Goal: Ask a question: Seek information or help from site administrators or community

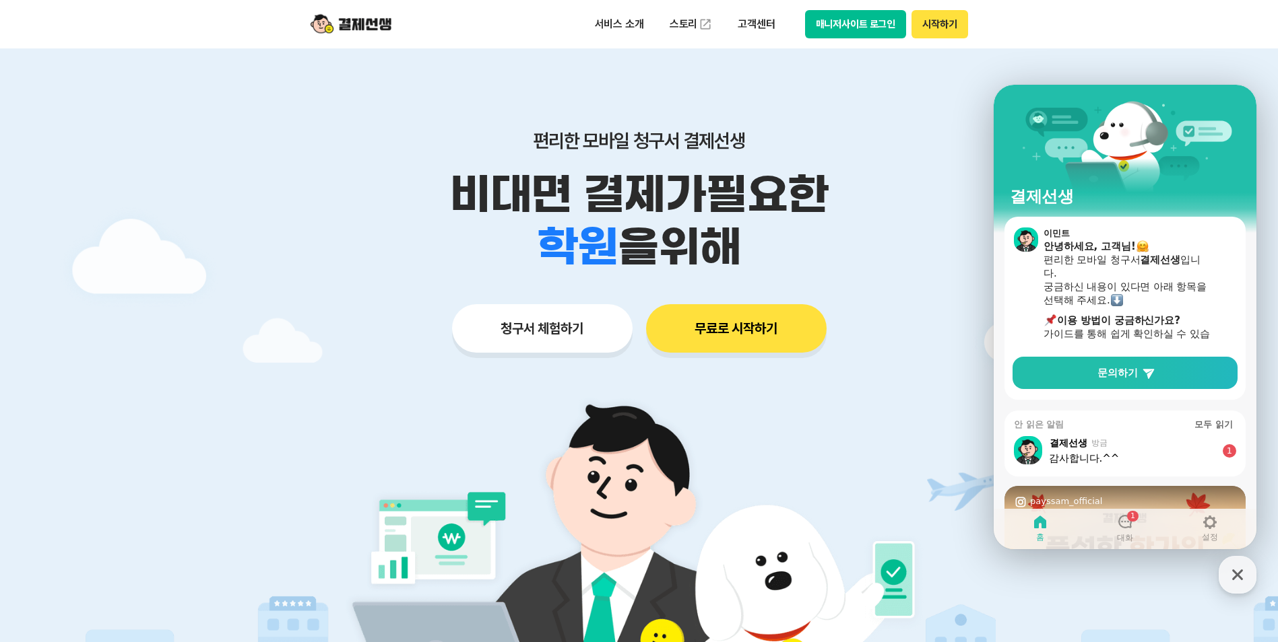
scroll to position [308, 0]
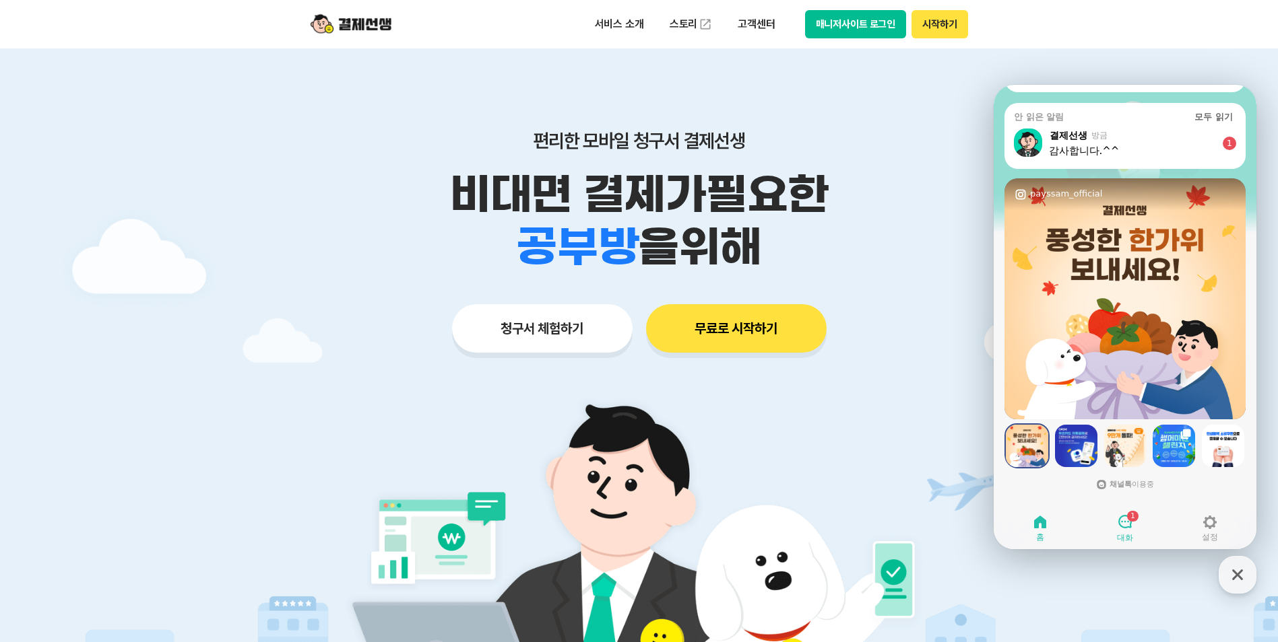
click at [1127, 531] on div "1" at bounding box center [1125, 523] width 16 height 18
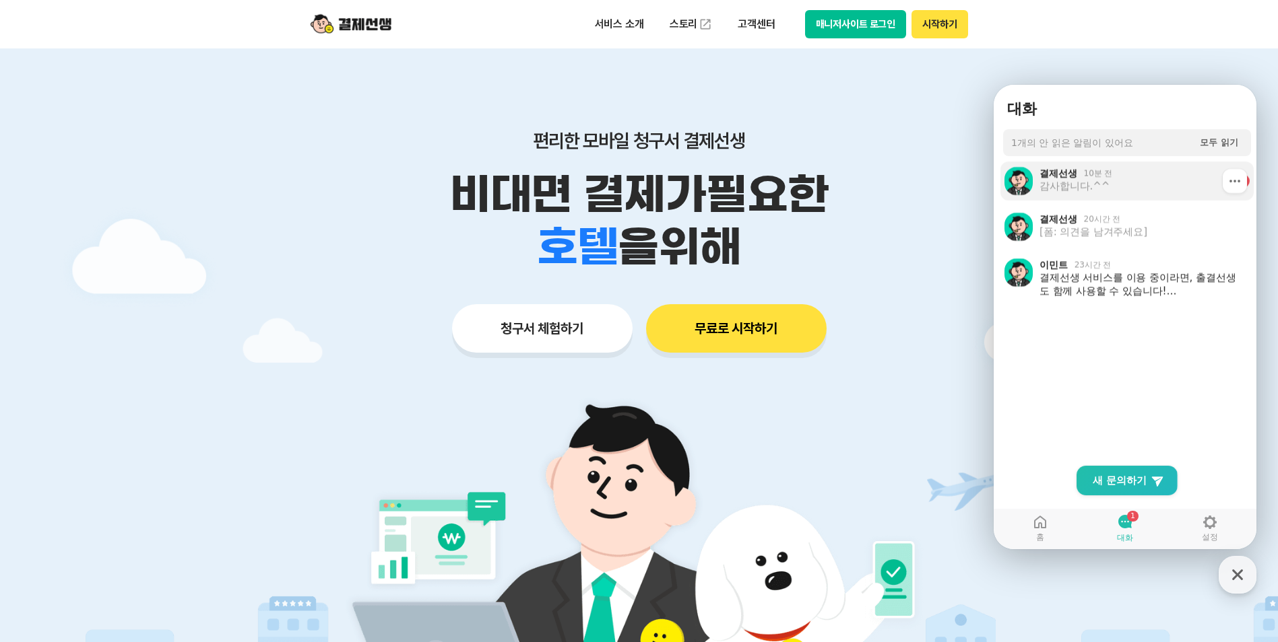
click at [1094, 198] on link "결제선생 10분 전 감사합니다.^^ 1 Show action list menu" at bounding box center [1126, 181] width 253 height 39
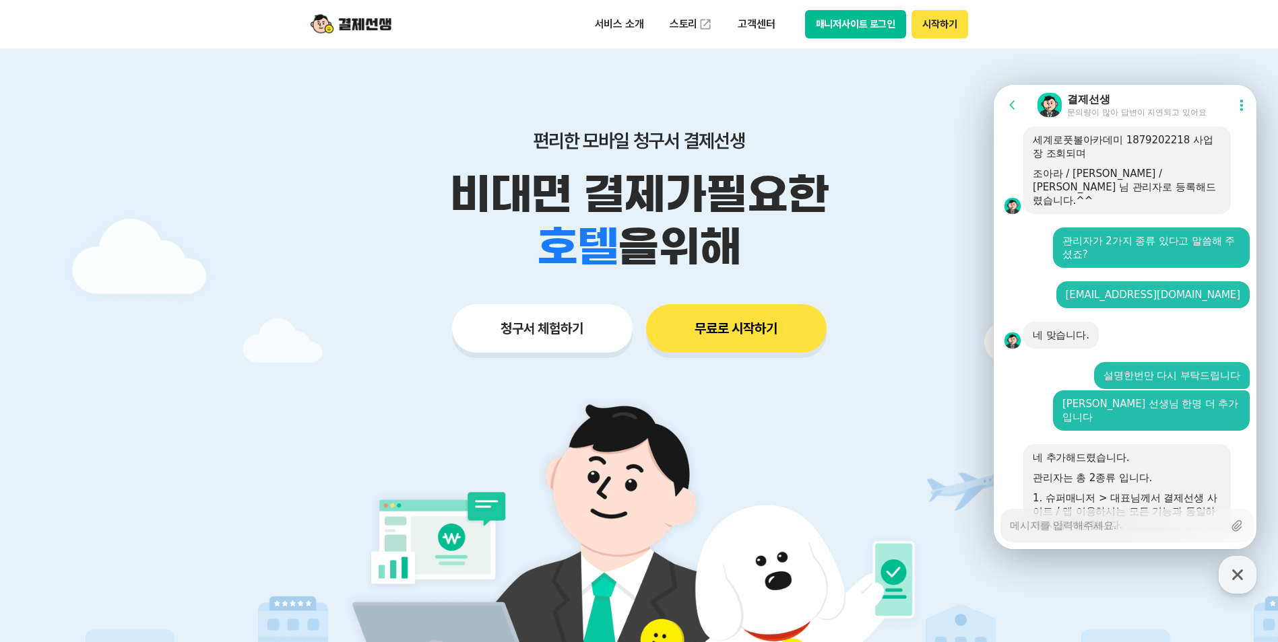
scroll to position [1214, 0]
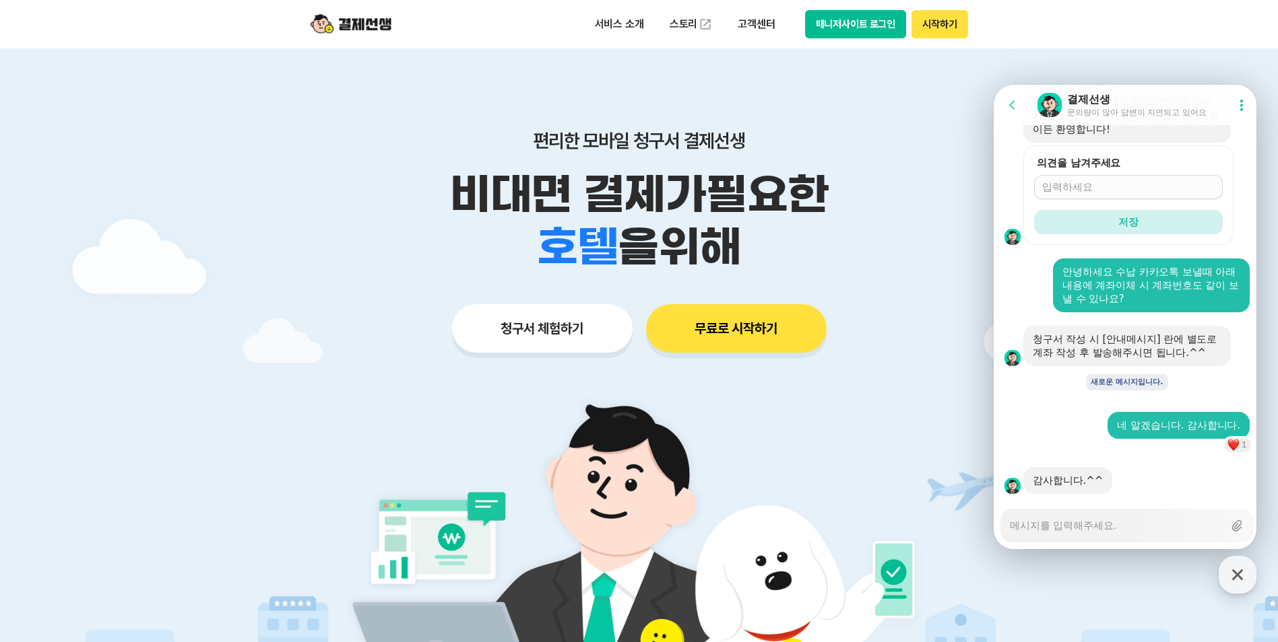
click at [1136, 527] on textarea "Messenger Input Textarea" at bounding box center [1115, 521] width 213 height 23
type textarea "x"
type textarea "ㅊ"
type textarea "x"
type textarea "처"
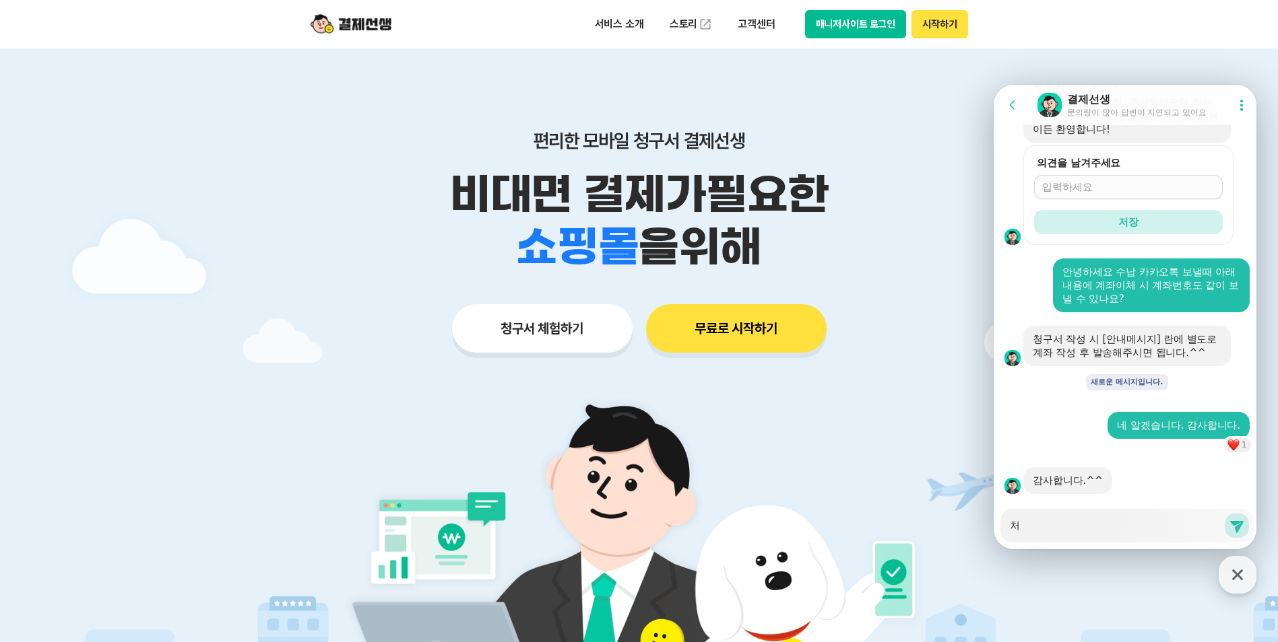
type textarea "x"
type textarea "처머"
type textarea "x"
type textarea "처멍"
type textarea "x"
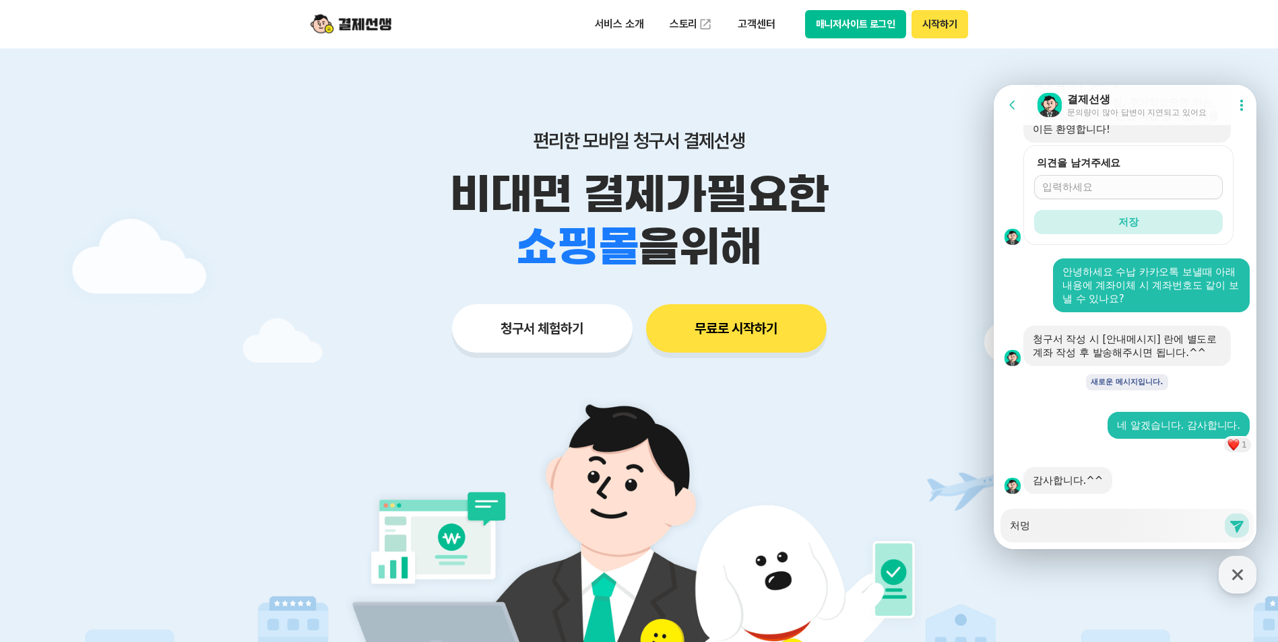
type textarea "처머"
type textarea "x"
type textarea "처ㅁ"
type textarea "x"
type textarea "처"
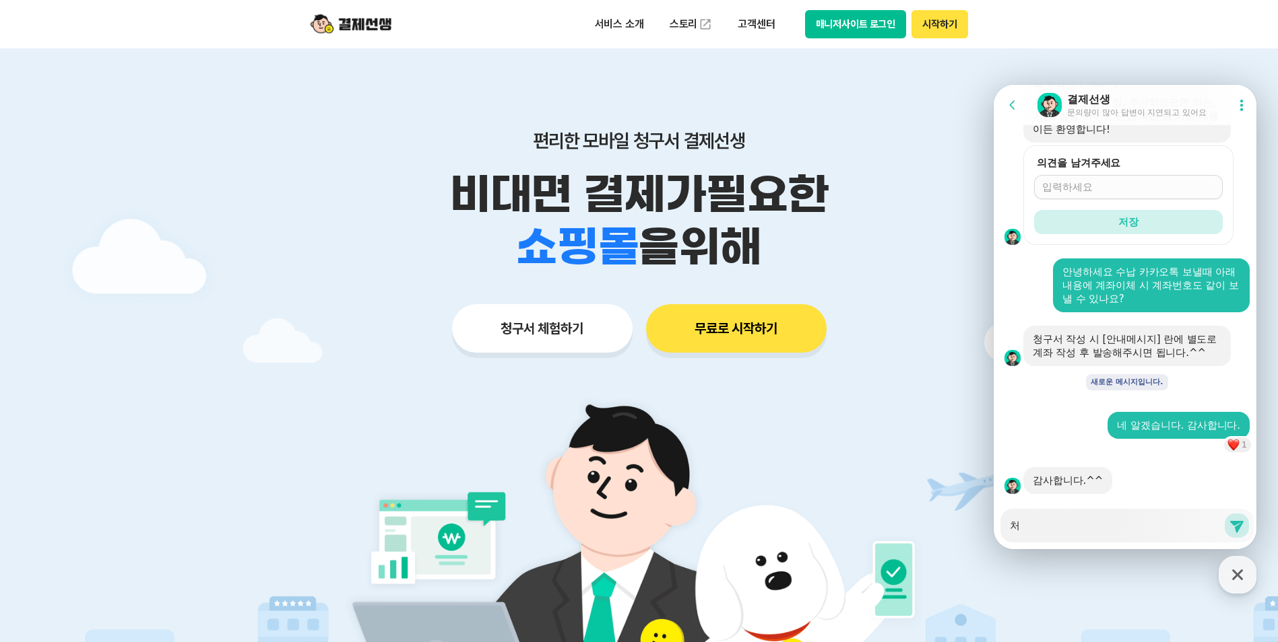
type textarea "x"
type textarea "처ㅇ"
type textarea "x"
type textarea "처으"
type textarea "x"
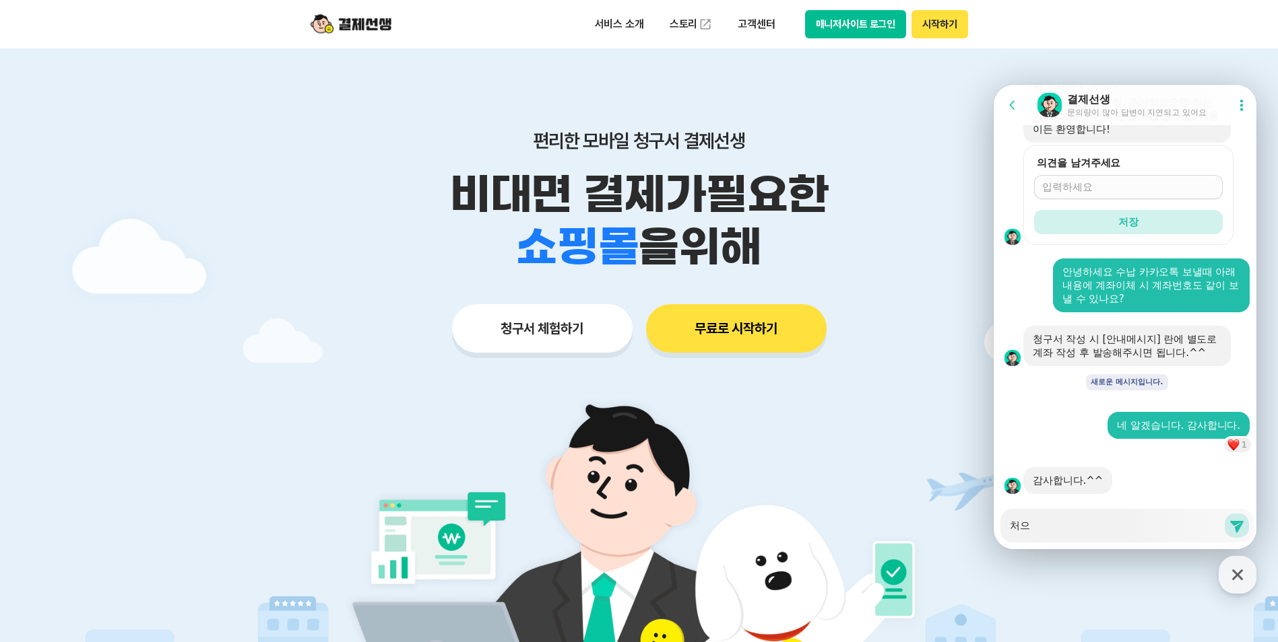
type textarea "처음"
type textarea "x"
type textarea "처음ㅇ"
type textarea "x"
type textarea "처음아"
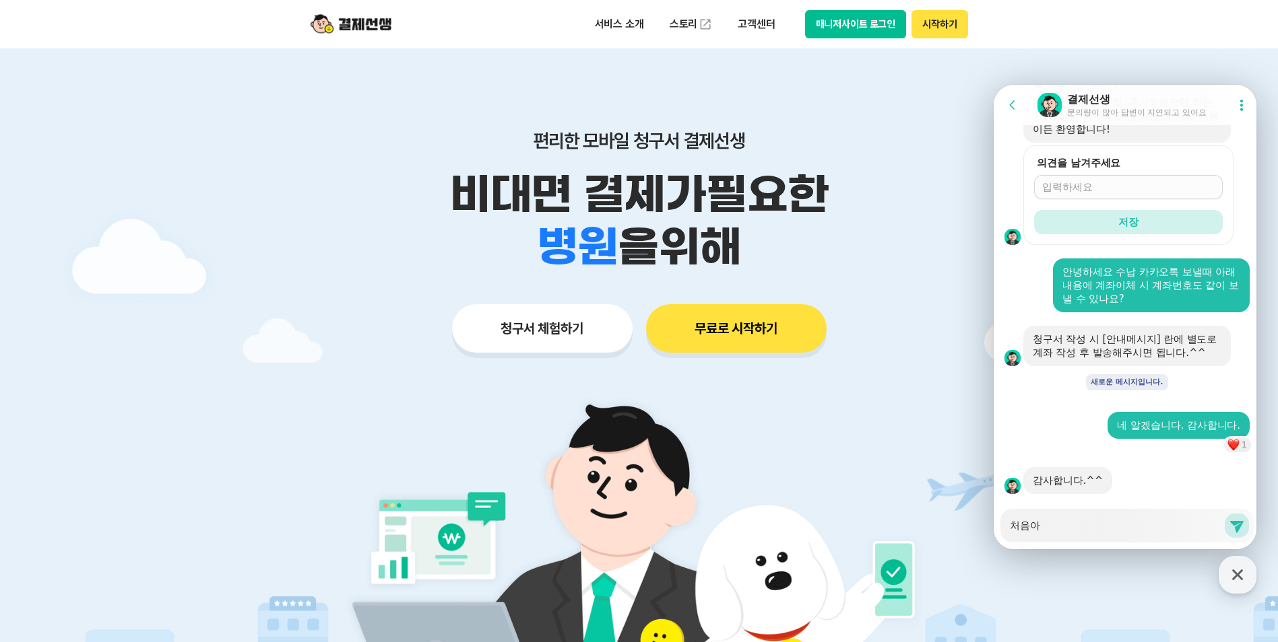
type textarea "x"
type textarea "처음알"
type textarea "x"
type textarea "처음앐"
type textarea "x"
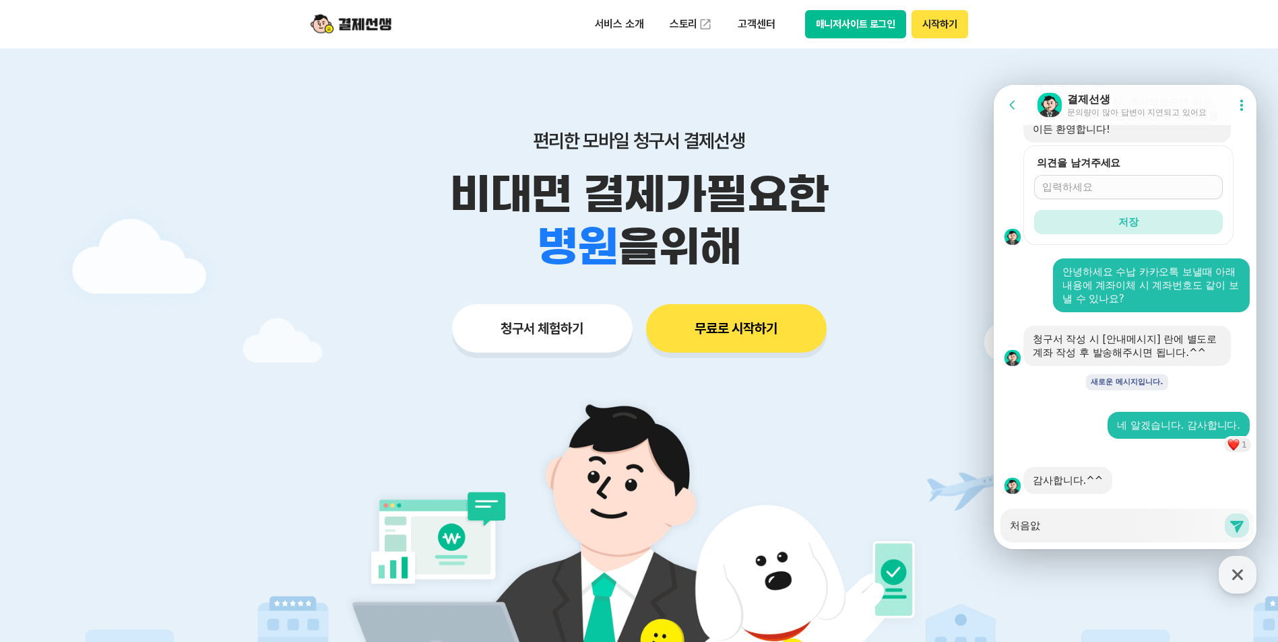
type textarea "처음알서"
type textarea "x"
type textarea "처음알서"
type textarea "x"
type textarea "처음알서"
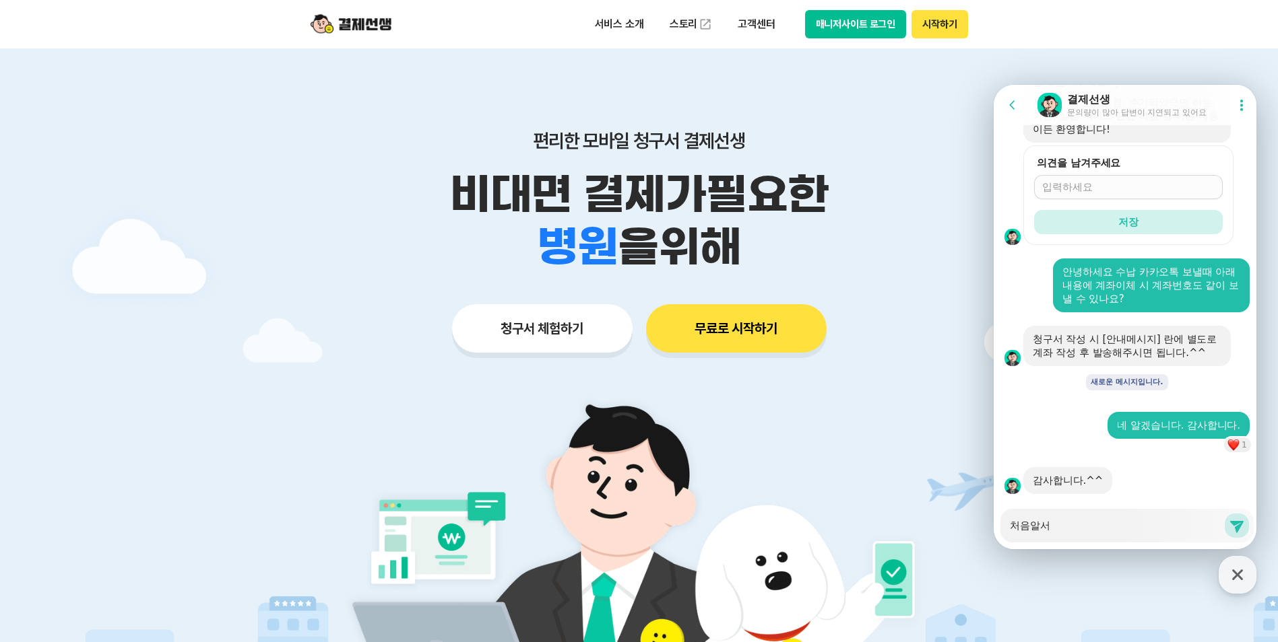
type textarea "x"
type textarea "처음알"
type textarea "x"
type textarea "처음"
type textarea "x"
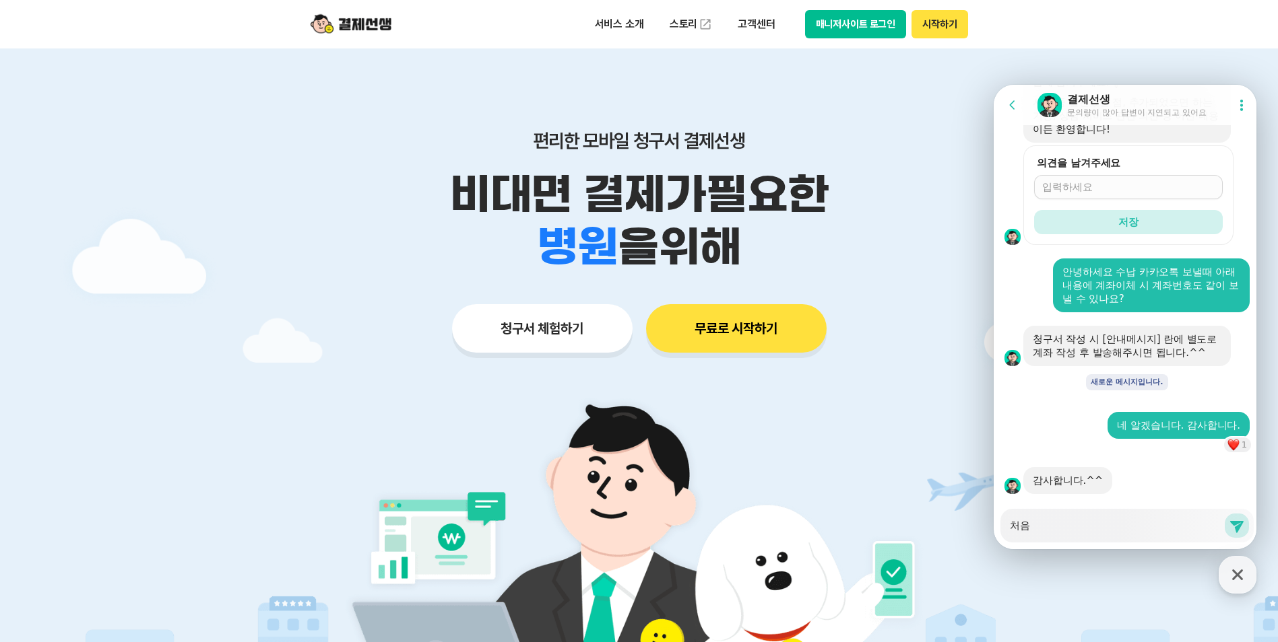
type textarea "처음ㅇ"
type textarea "x"
type textarea "처음이"
type textarea "x"
type textarea "처음잀"
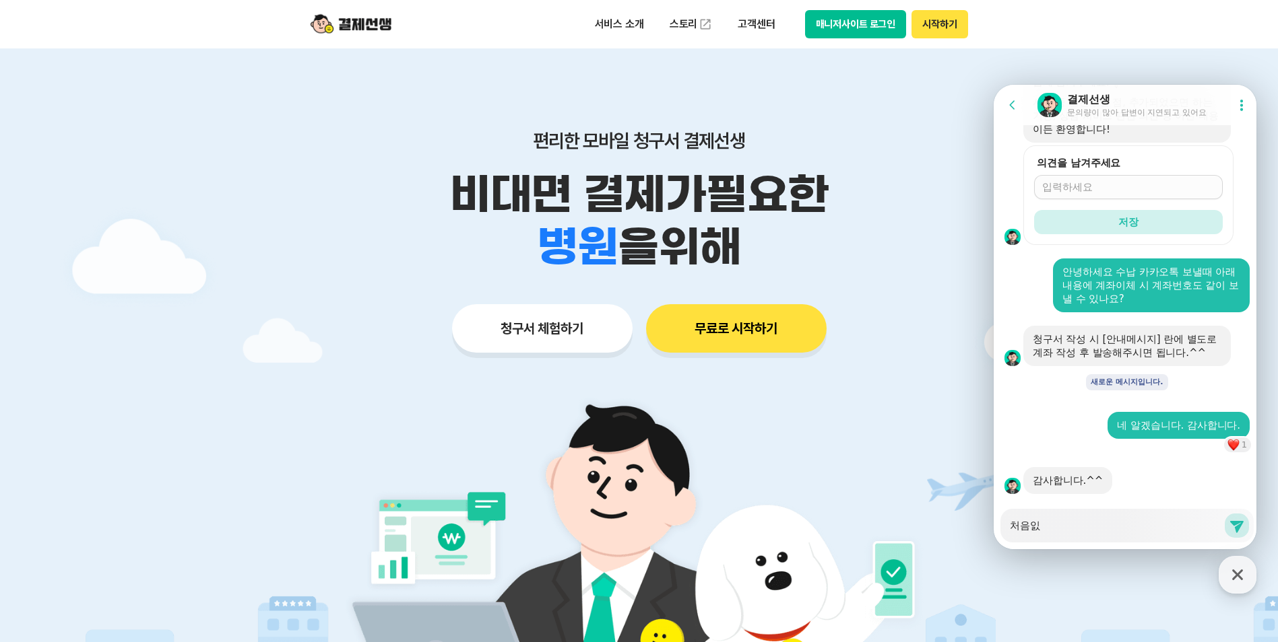
type textarea "x"
type textarea "처음일서"
type textarea "x"
type textarea "처음일ㅅ"
type textarea "x"
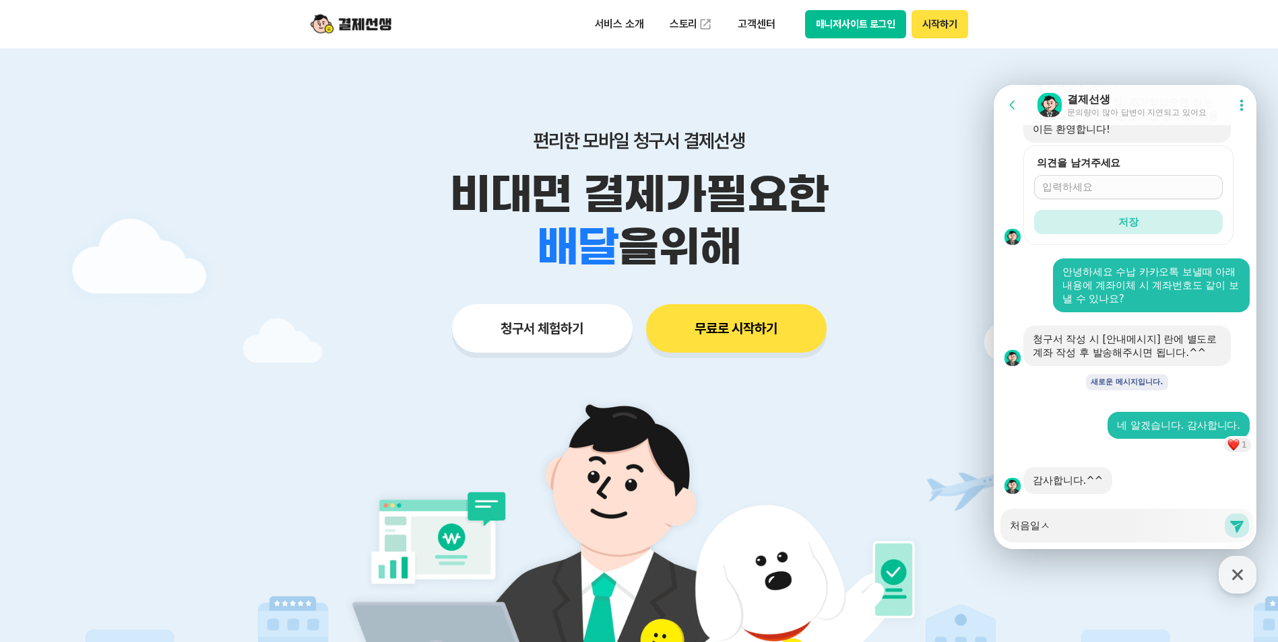
type textarea "처음일"
type textarea "x"
type textarea "처음"
type textarea "x"
type textarea "처음ㅎ"
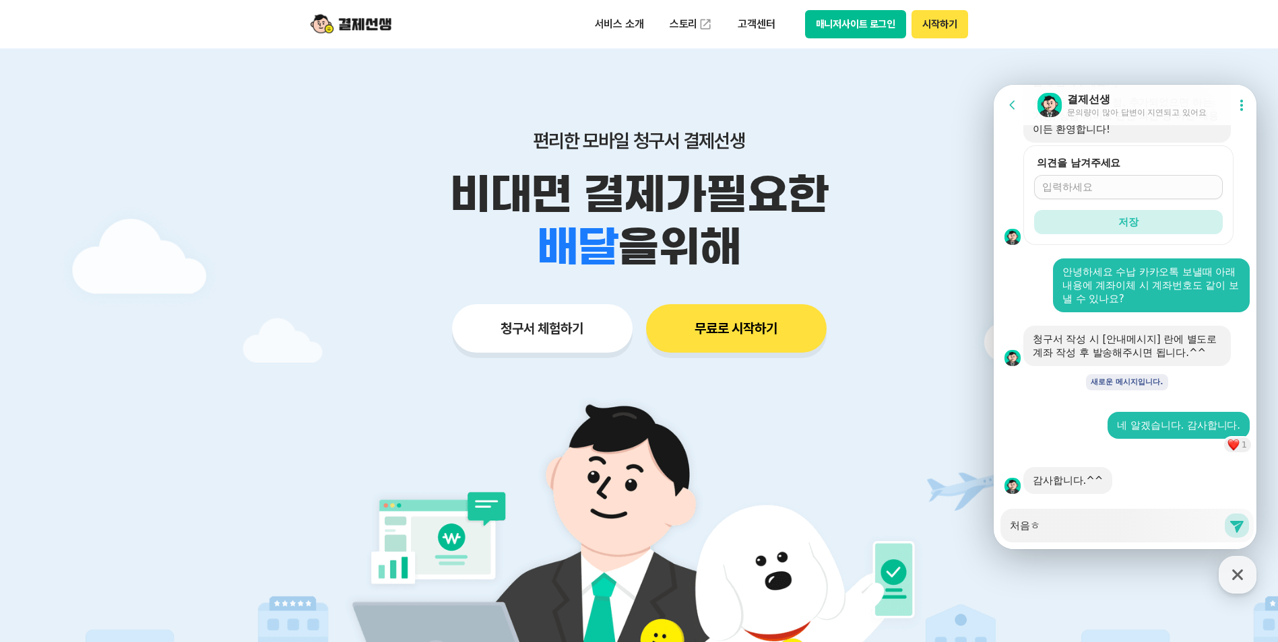
type textarea "x"
type textarea "처음하"
type textarea "x"
type textarea "처음할"
type textarea "x"
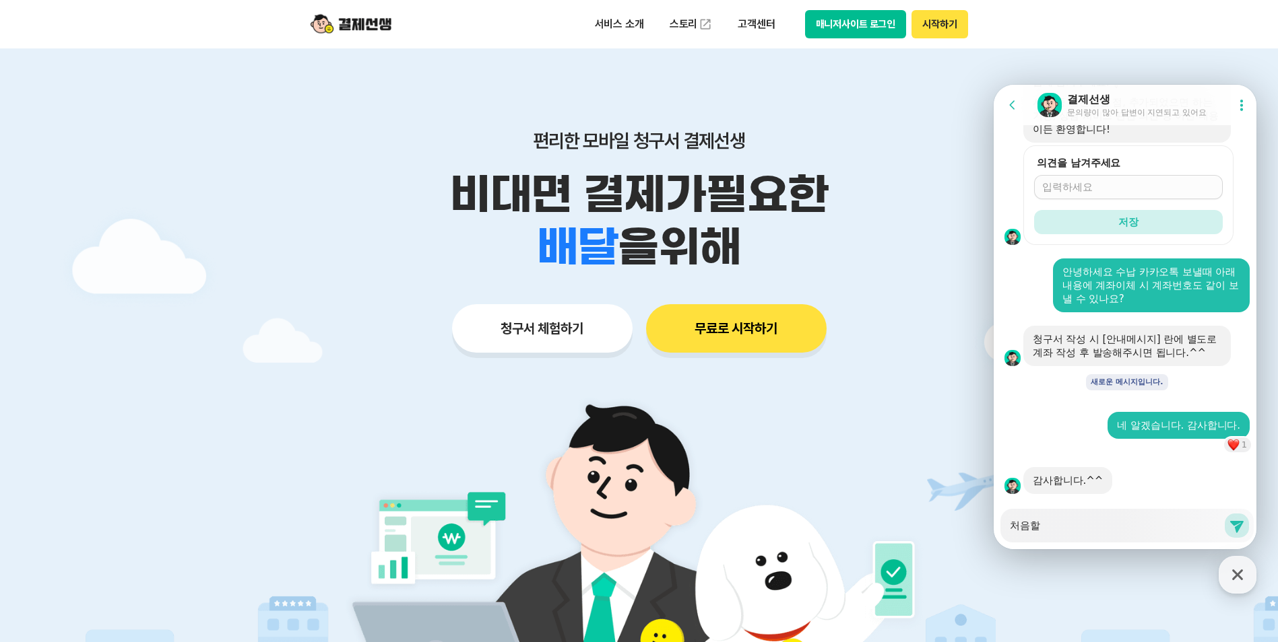
type textarea "처음하려"
type textarea "x"
type textarea "처음하련"
type textarea "x"
type textarea "처음하려니"
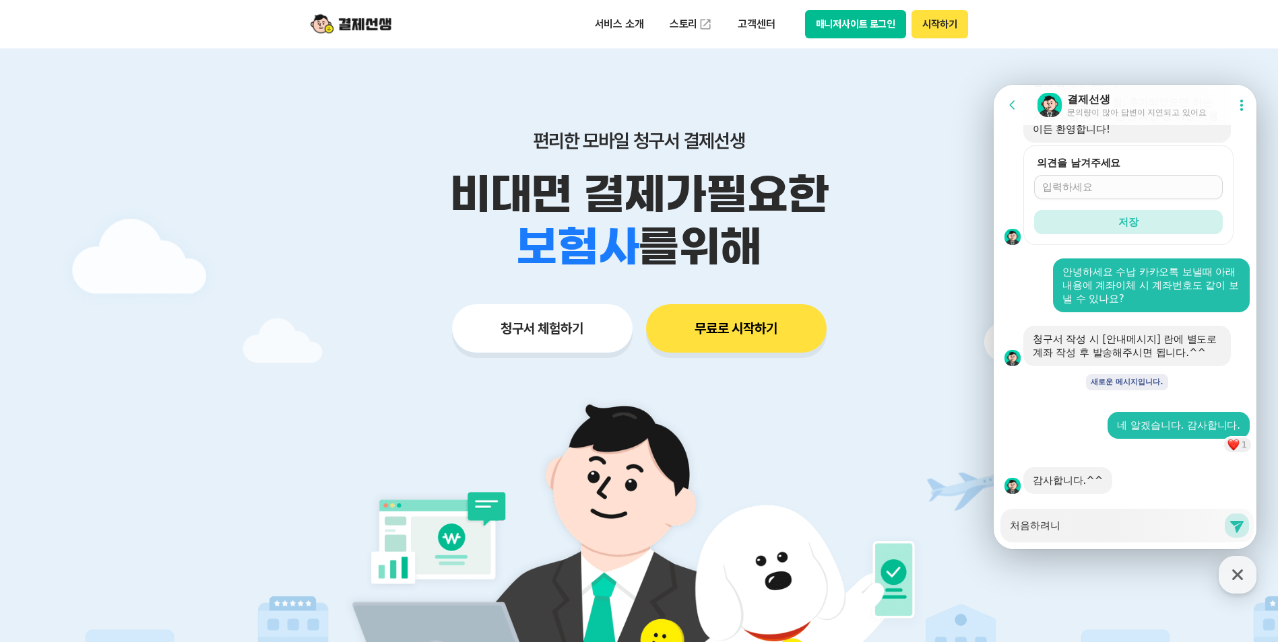
type textarea "x"
type textarea "처음하려니"
type textarea "x"
type textarea "처음하려니 ㄱ"
type textarea "x"
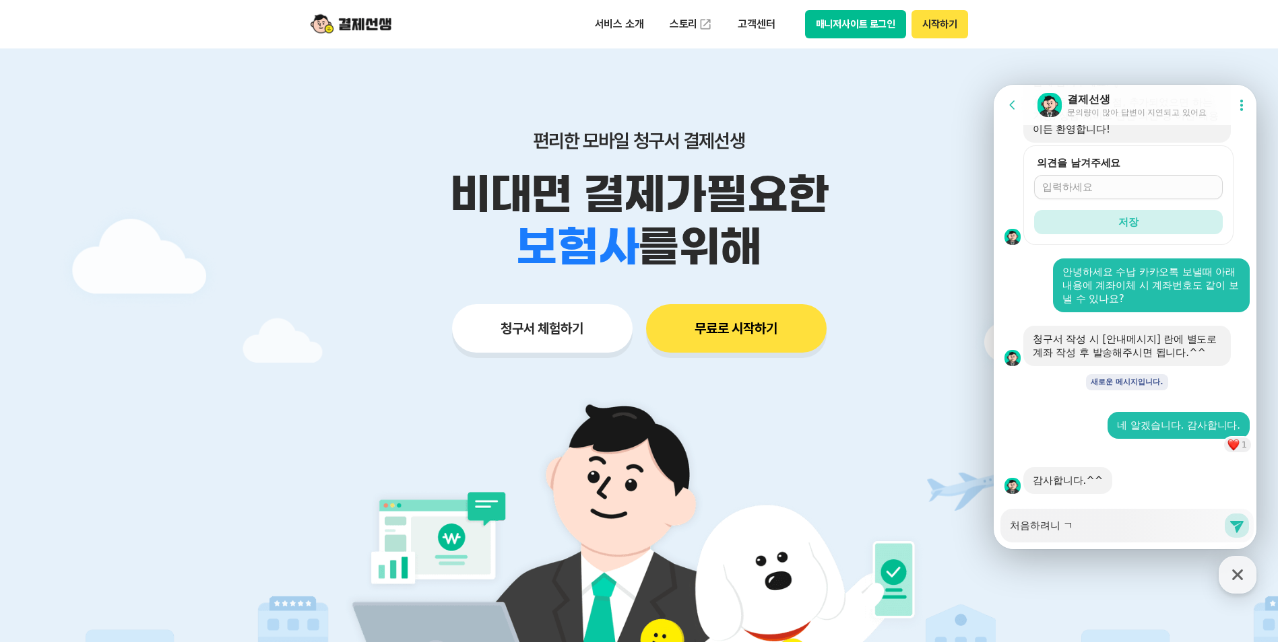
type textarea "처음하려니 구"
type textarea "x"
type textarea "처음하려니 궁"
type textarea "x"
type textarea "처음하려니 궁ㄱ"
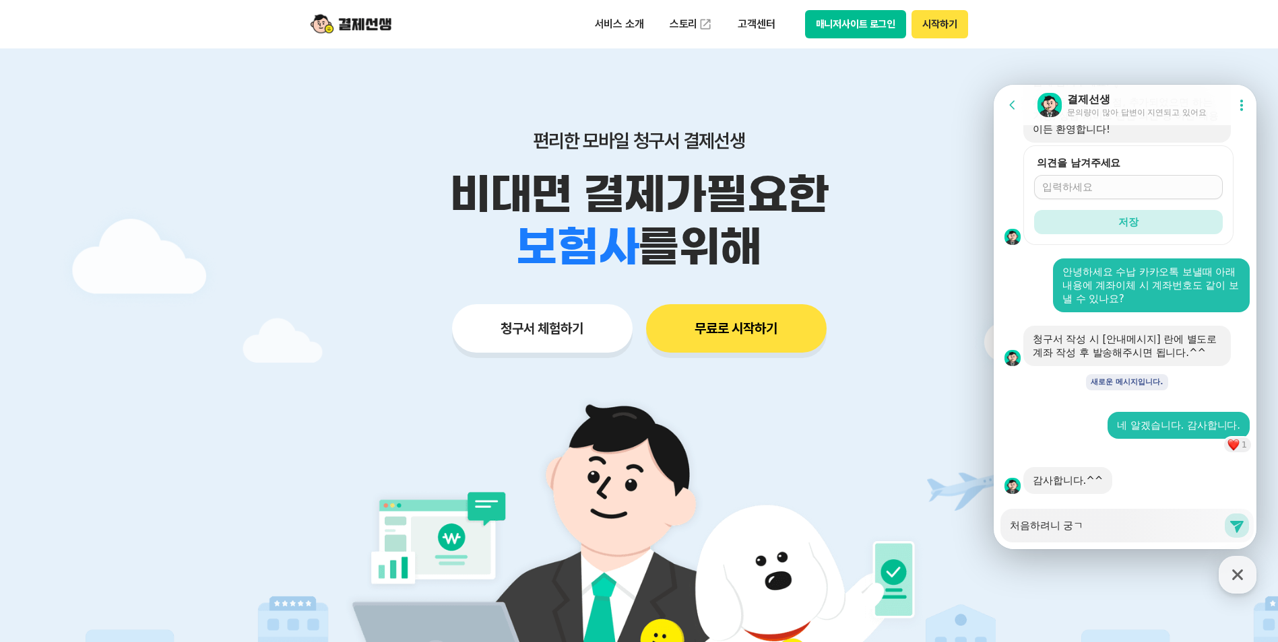
type textarea "x"
type textarea "처음하려니 궁그"
type textarea "x"
type textarea "처음하려니 궁금"
type textarea "x"
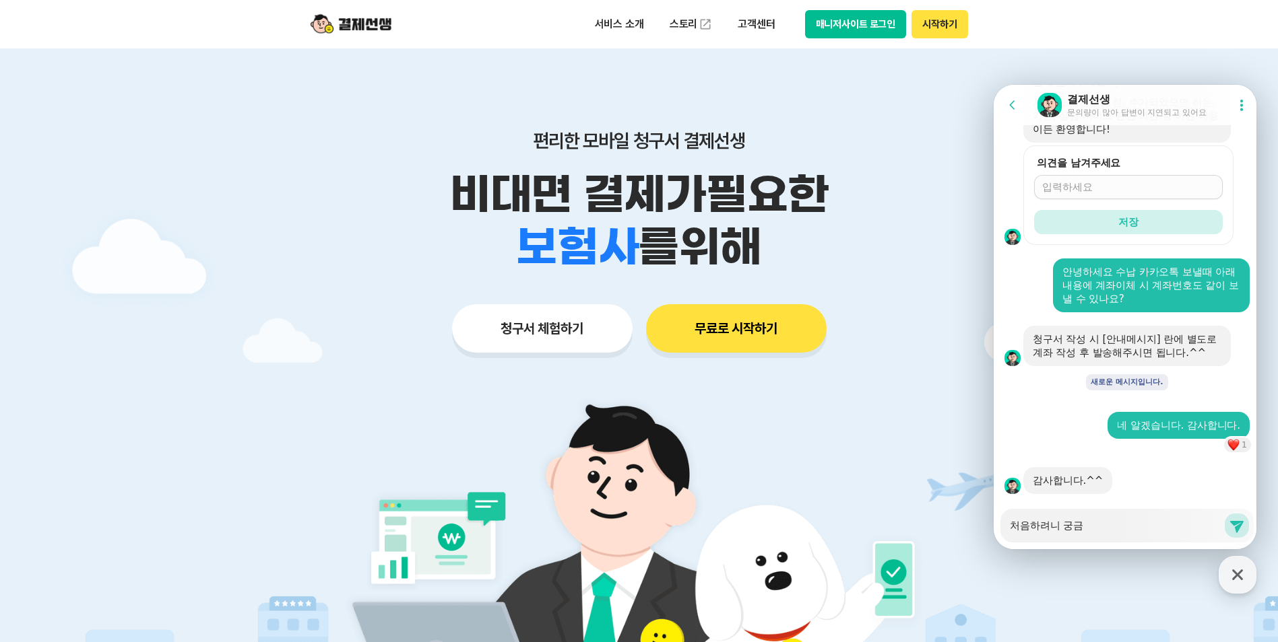
type textarea "처음하려니 궁금ㅎ"
type textarea "x"
type textarea "처음하려니 궁금하"
type textarea "x"
type textarea "처음하려니 궁금한"
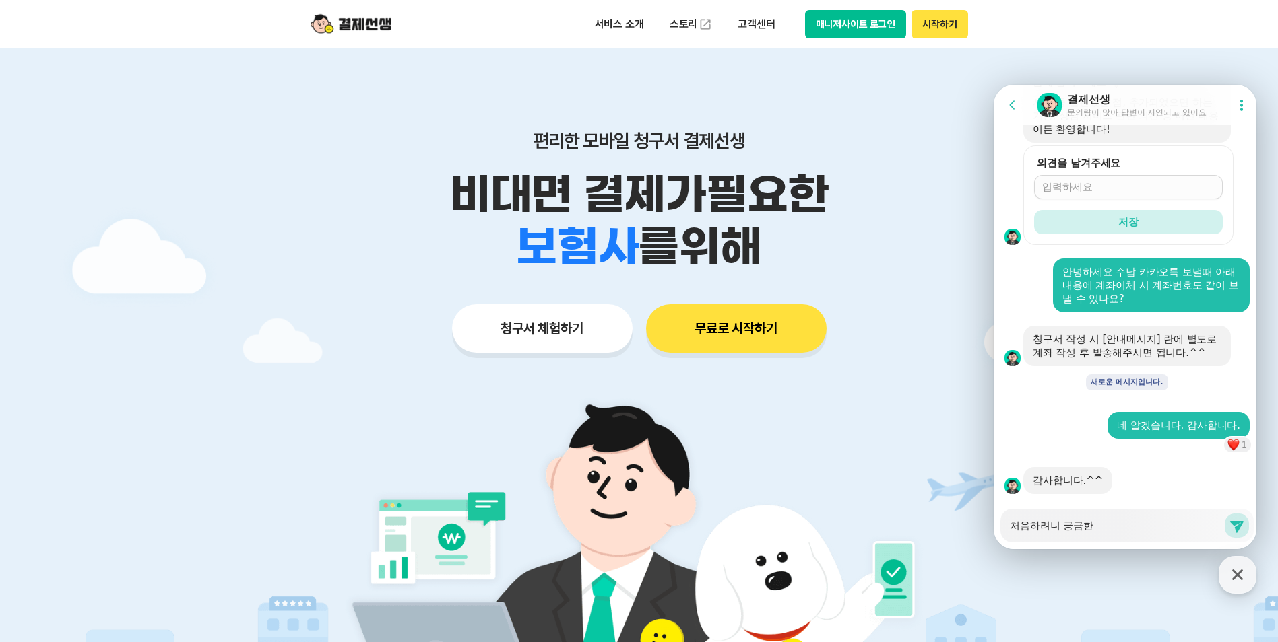
type textarea "x"
type textarea "처음하려니 궁금한"
type textarea "x"
type textarea "처음하려니 궁금한 ㅈ"
type textarea "x"
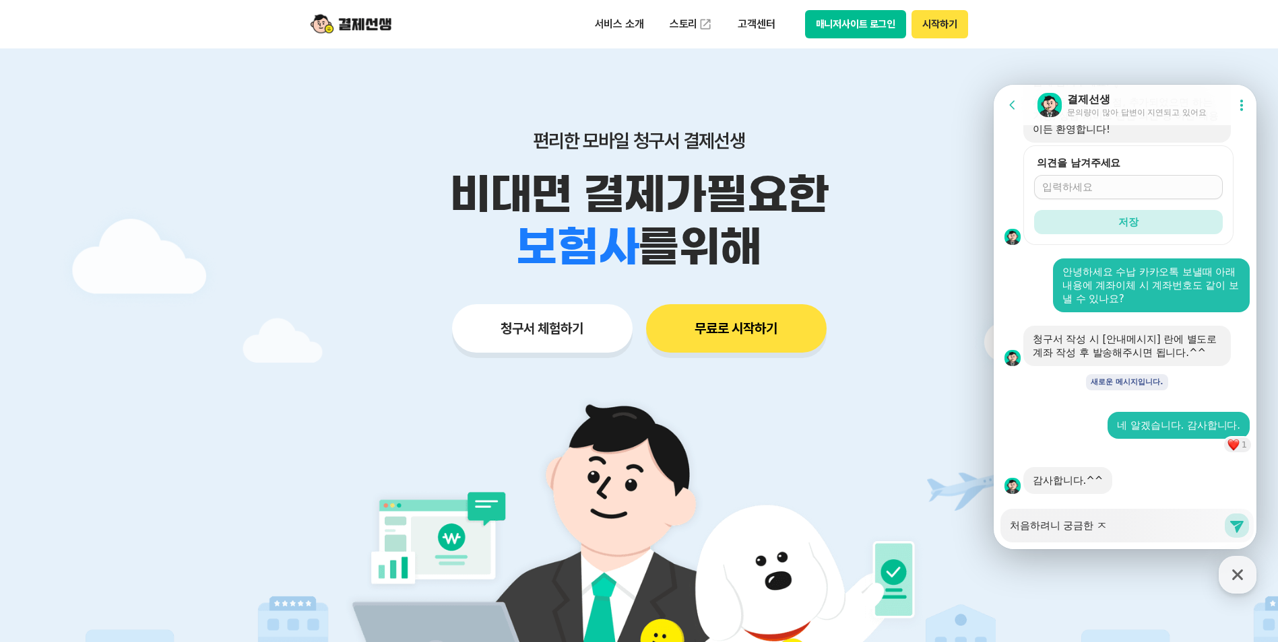
type textarea "처음하려니 궁금한 저"
type textarea "x"
type textarea "처음하려니 궁금한 점"
type textarea "x"
type textarea "처음하려니 궁금한 점ㅇ"
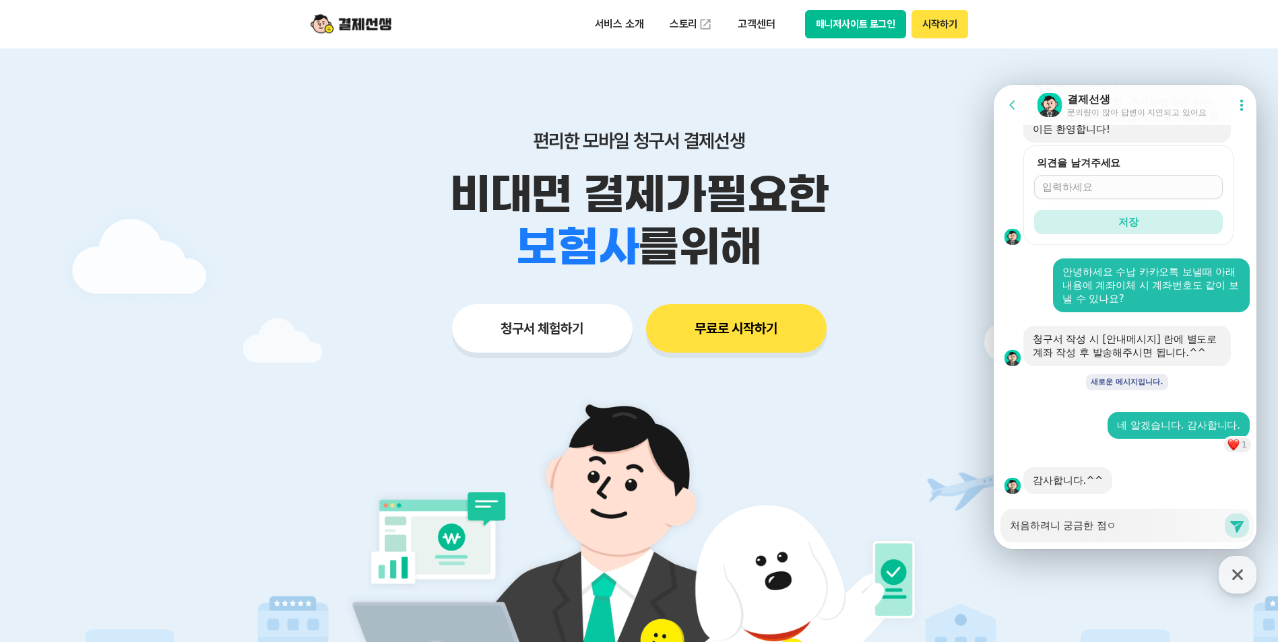
type textarea "x"
type textarea "처음하려니 궁금한 점이"
type textarea "x"
type textarea "처음하려니 궁금한 점이"
type textarea "x"
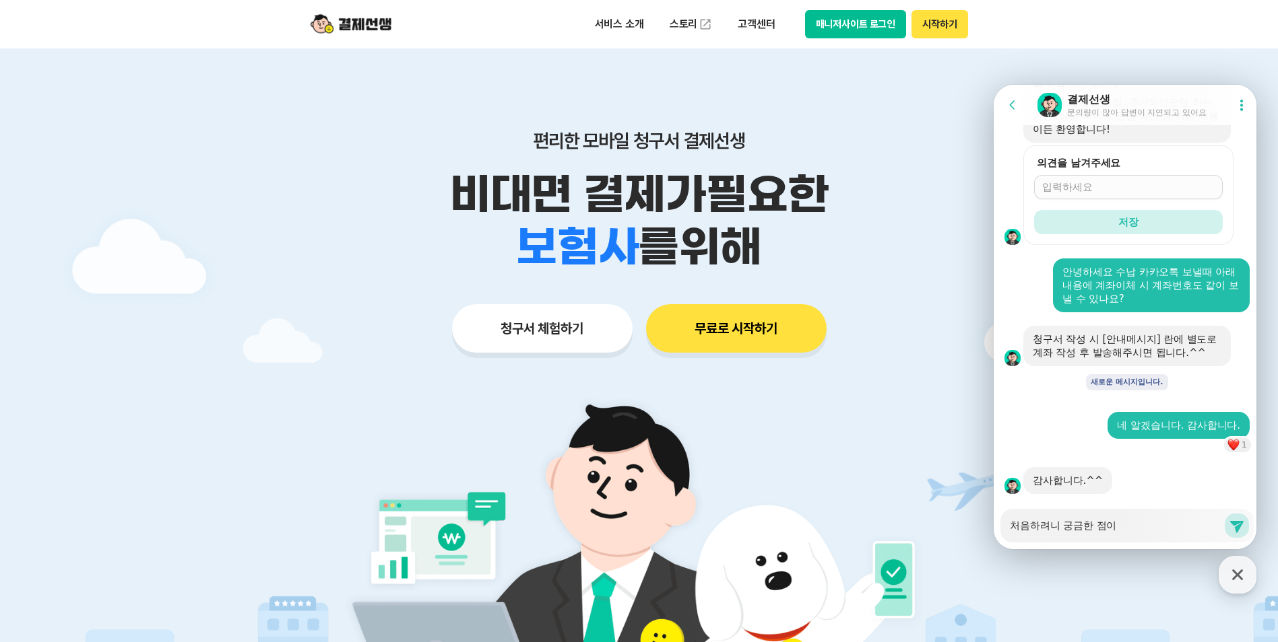
type textarea "처음하려니 궁금한 점이 ㅁ"
type textarea "x"
type textarea "처음하려니 궁금한 점이 마"
type textarea "x"
type textarea "처음하려니 궁금한 점이 만"
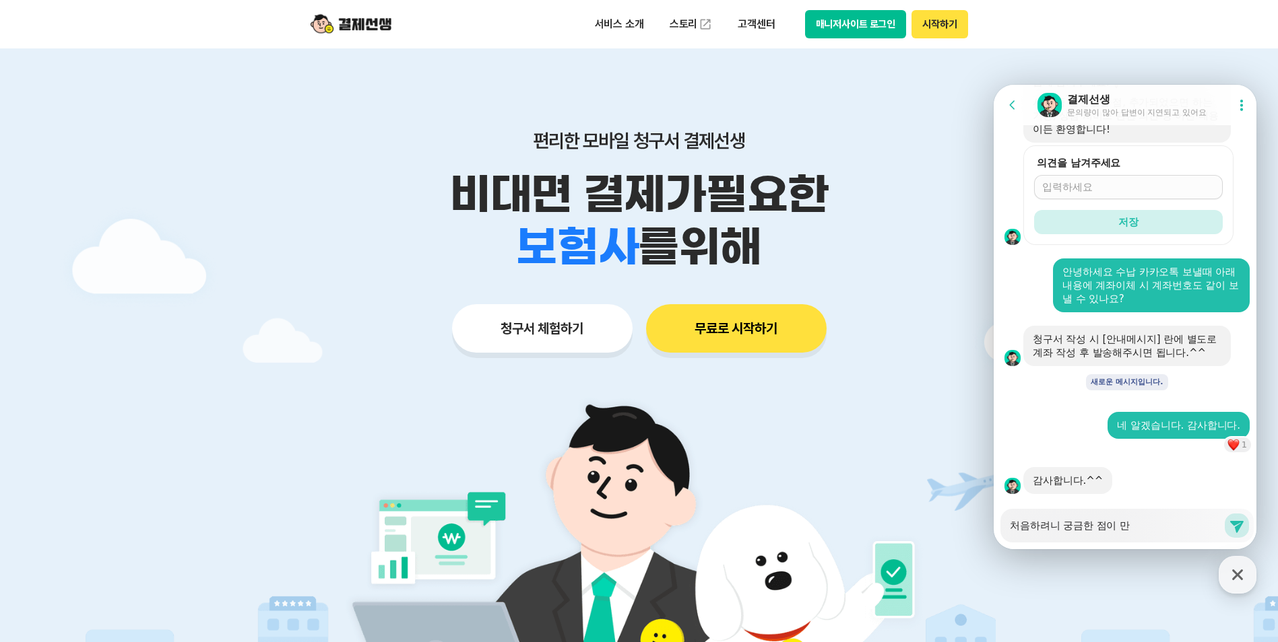
type textarea "x"
type textarea "처음하려니 궁금한 점이 많"
type textarea "x"
type textarea "처음하려니 궁금한 점이 많ㅇ"
type textarea "x"
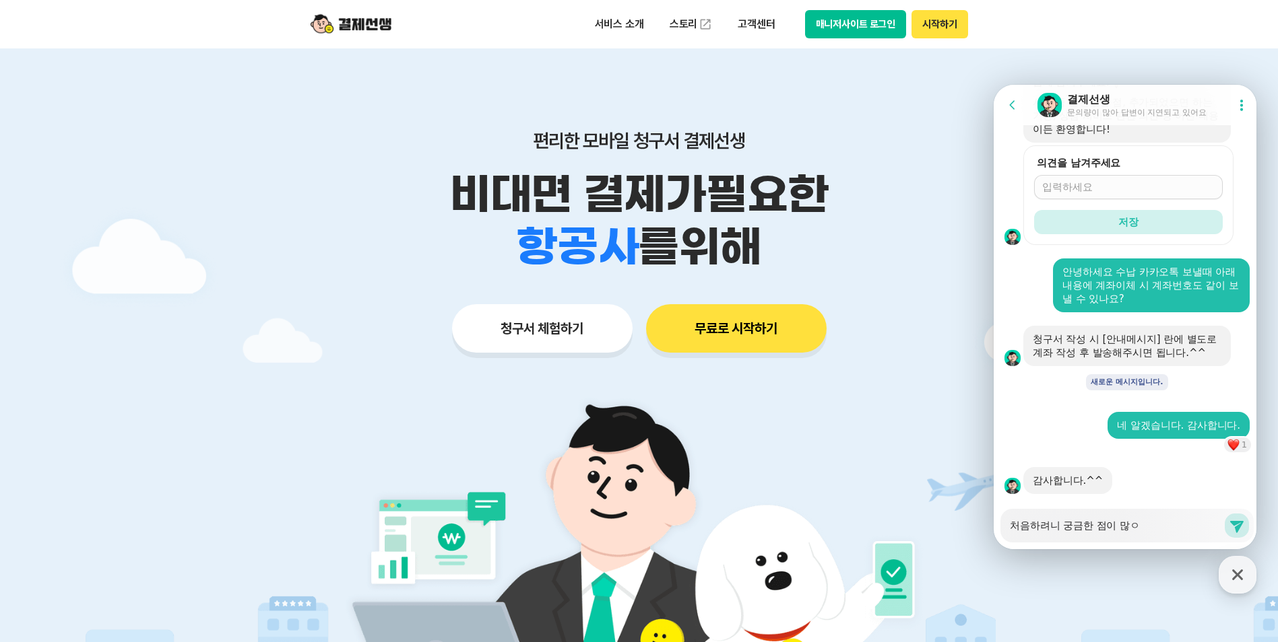
type textarea "처음하려니 궁금한 점이 많이"
type textarea "x"
type textarea "처음하려니 궁금한 점이 많이"
type textarea "x"
type textarea "처음하려니 궁금한 점이 많이 ㅇ"
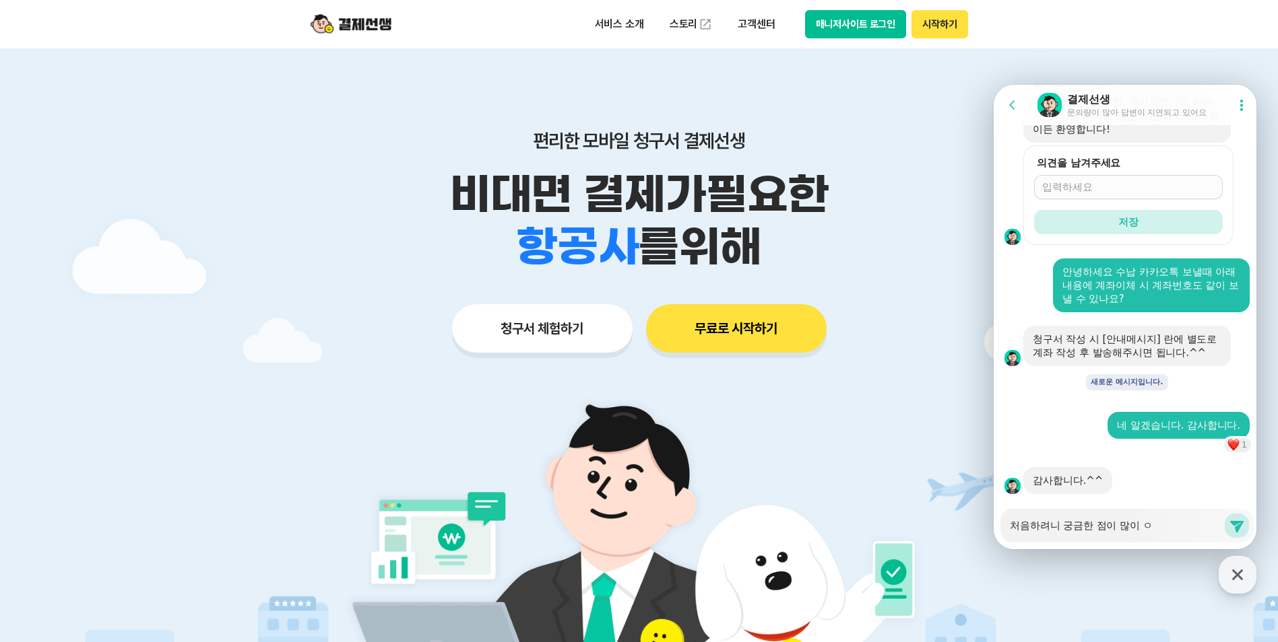
type textarea "x"
type textarea "처음하려니 궁금한 점이 많이 이"
type textarea "x"
type textarea "처음하려니 궁금한 점이 많이 있"
type textarea "x"
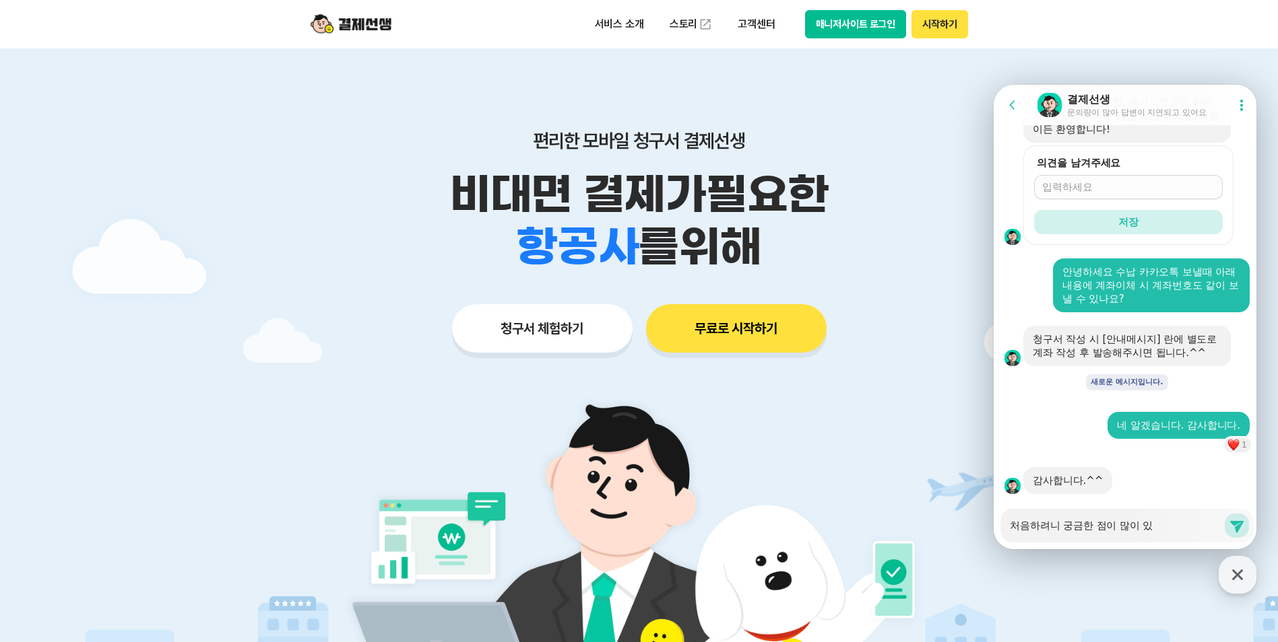
type textarea "처음하려니 궁금한 점이 많이 있ㅇ"
type textarea "x"
type textarea "처음하려니 궁금한 점이 많이 있어"
type textarea "x"
type textarea "처음하려니 궁금한 점이 많이 있엇"
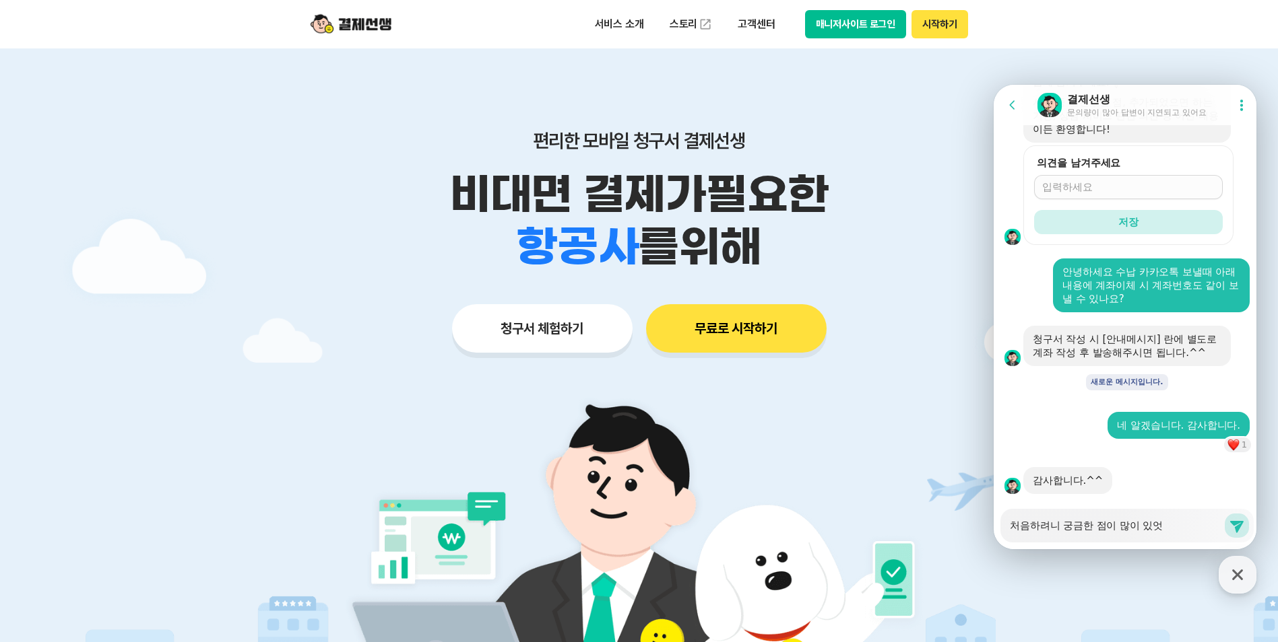
type textarea "x"
type textarea "처음하려니 궁금한 점이 많이 있어서"
type textarea "x"
type textarea "처음하려니 궁금한 점이 많이 있어성"
type textarea "x"
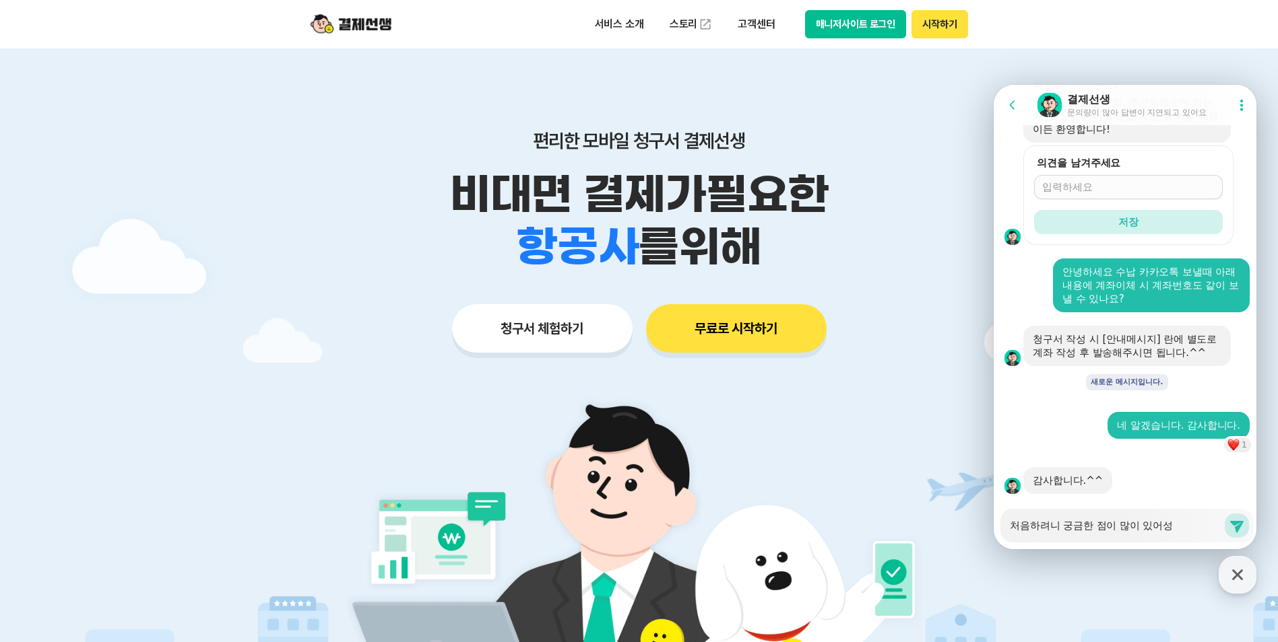
type textarea "처음하려니 궁금한 점이 많이 있어서요"
type textarea "x"
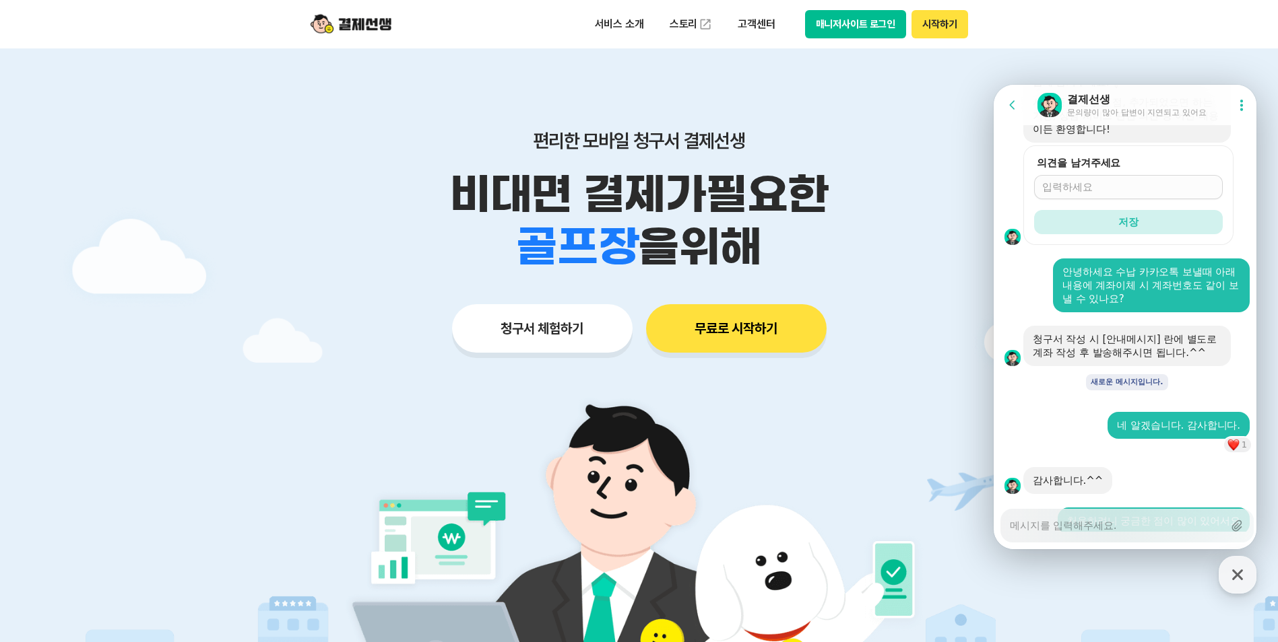
scroll to position [1267, 0]
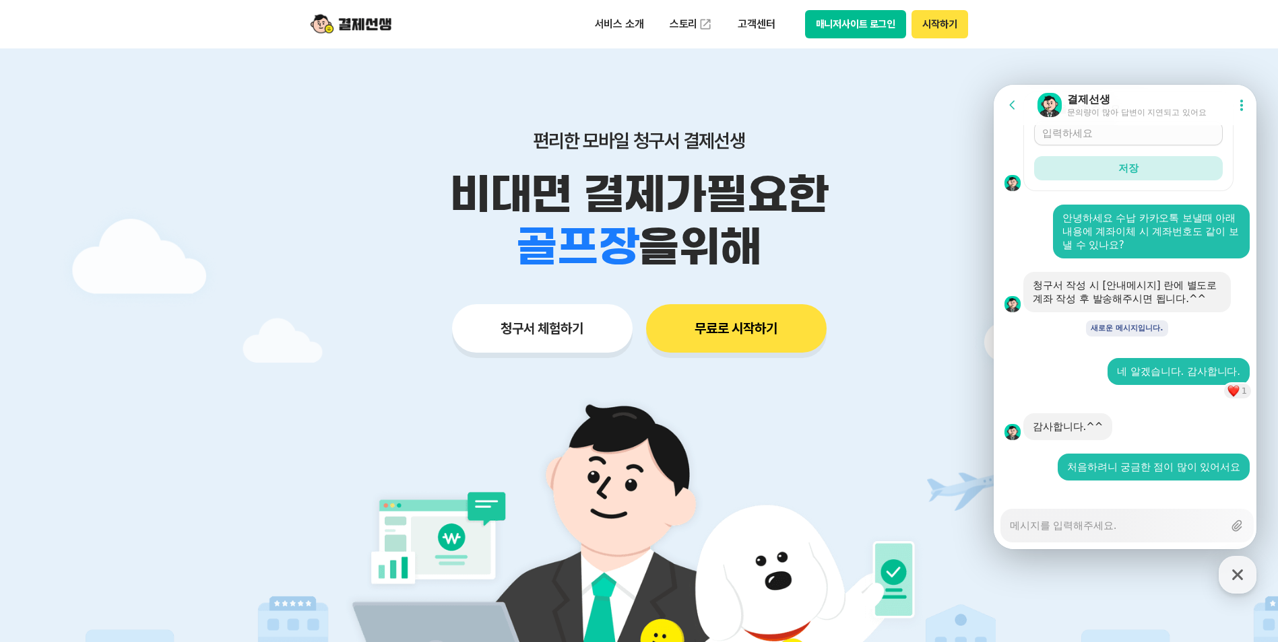
type textarea "x"
type textarea "ㄷ"
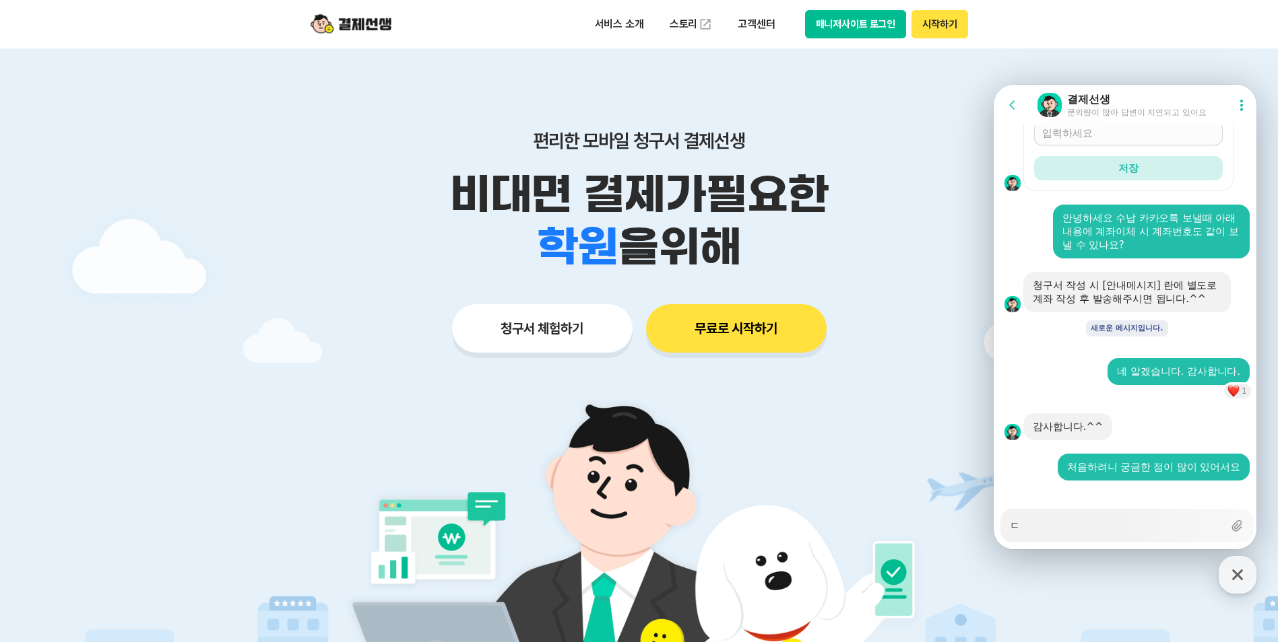
type textarea "x"
type textarea "드"
type textarea "x"
type textarea "등"
type textarea "x"
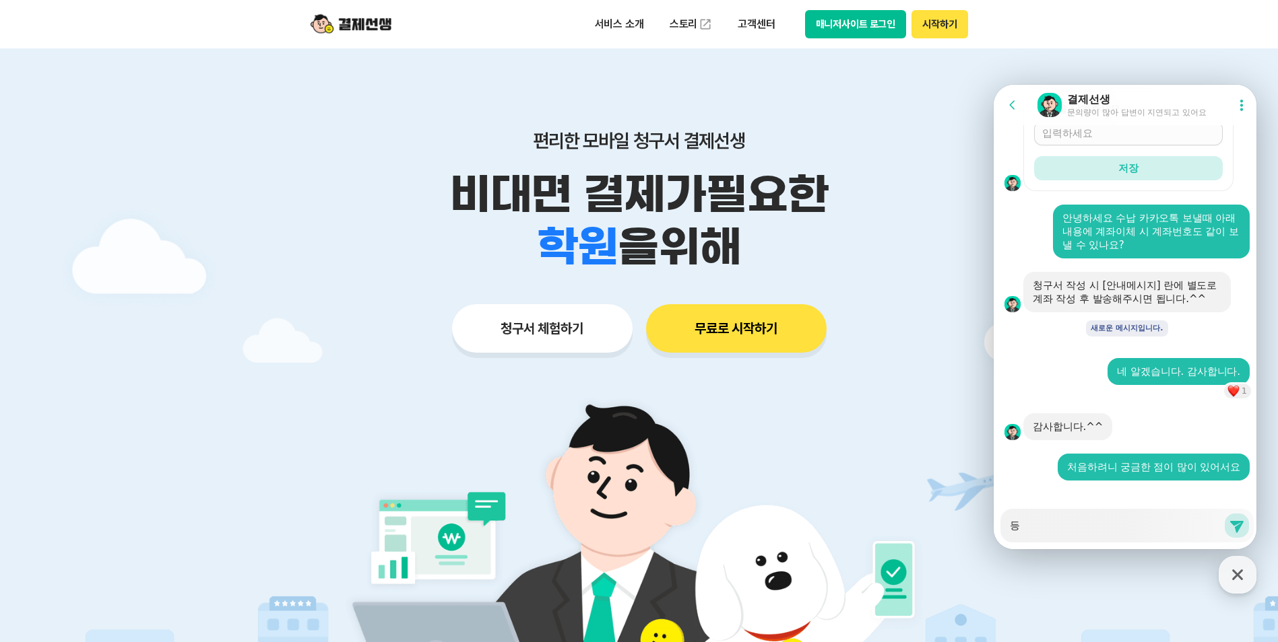
type textarea "등ㄹ"
type textarea "x"
type textarea "등로"
type textarea "x"
type textarea "등록"
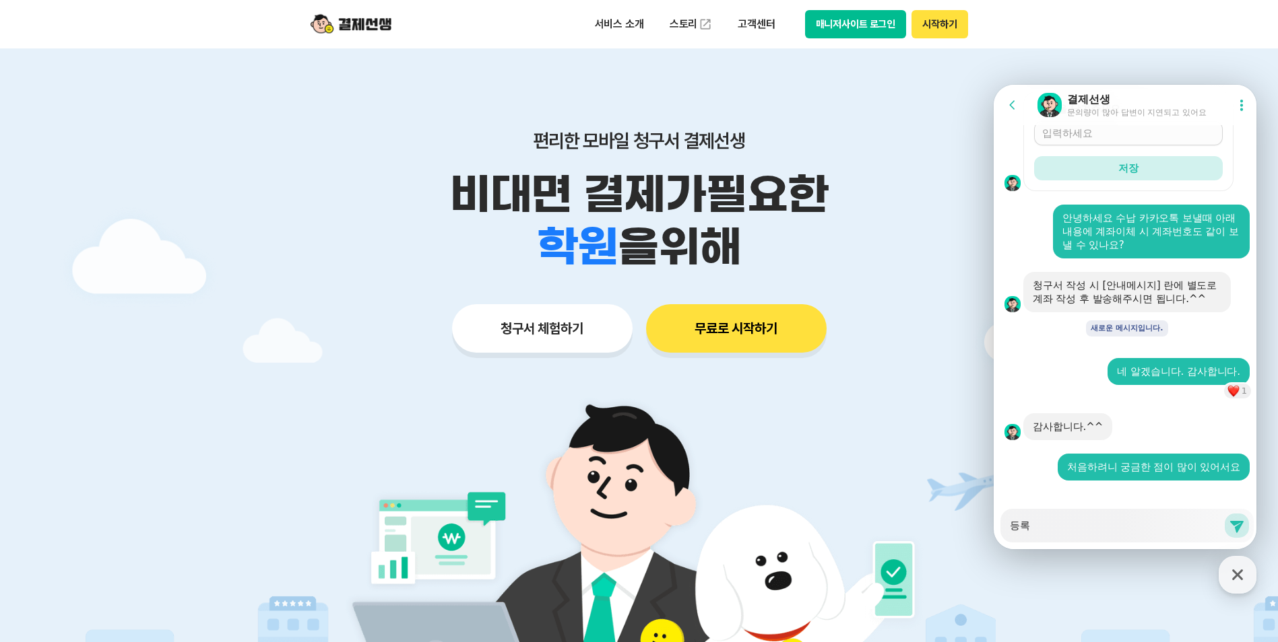
type textarea "x"
type textarea "등록ㅎ"
type textarea "x"
type textarea "등록하"
type textarea "x"
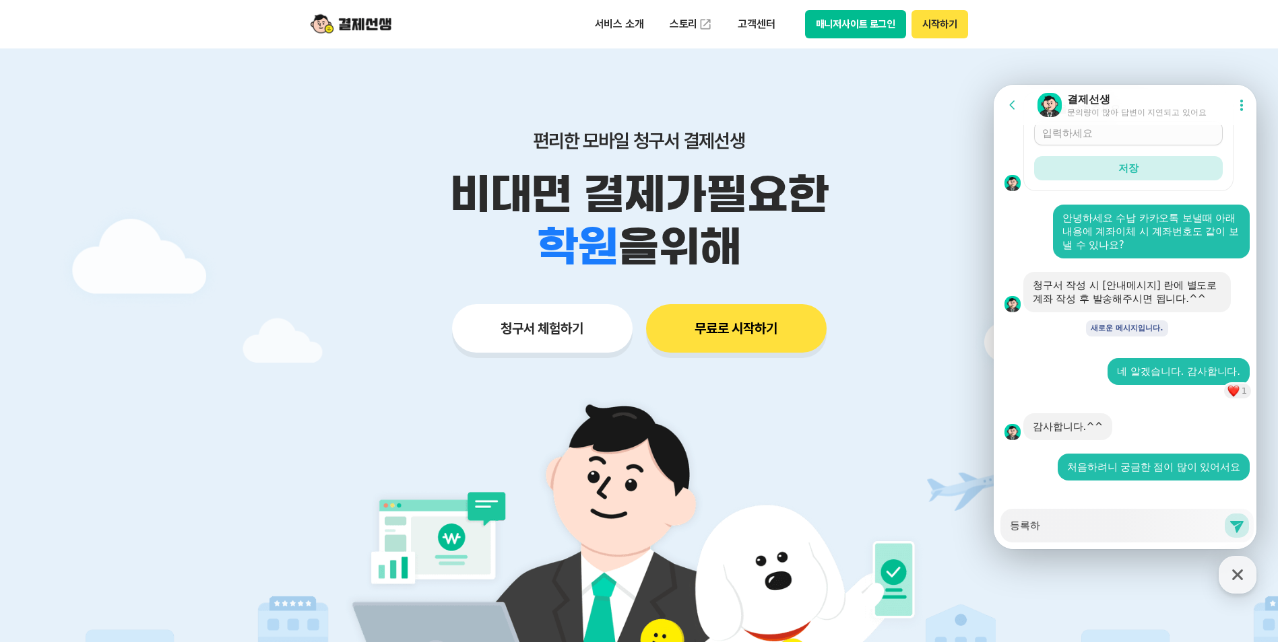
type textarea "등록한"
type textarea "x"
type textarea "등록한"
type textarea "x"
type textarea "등록한 ㅅ"
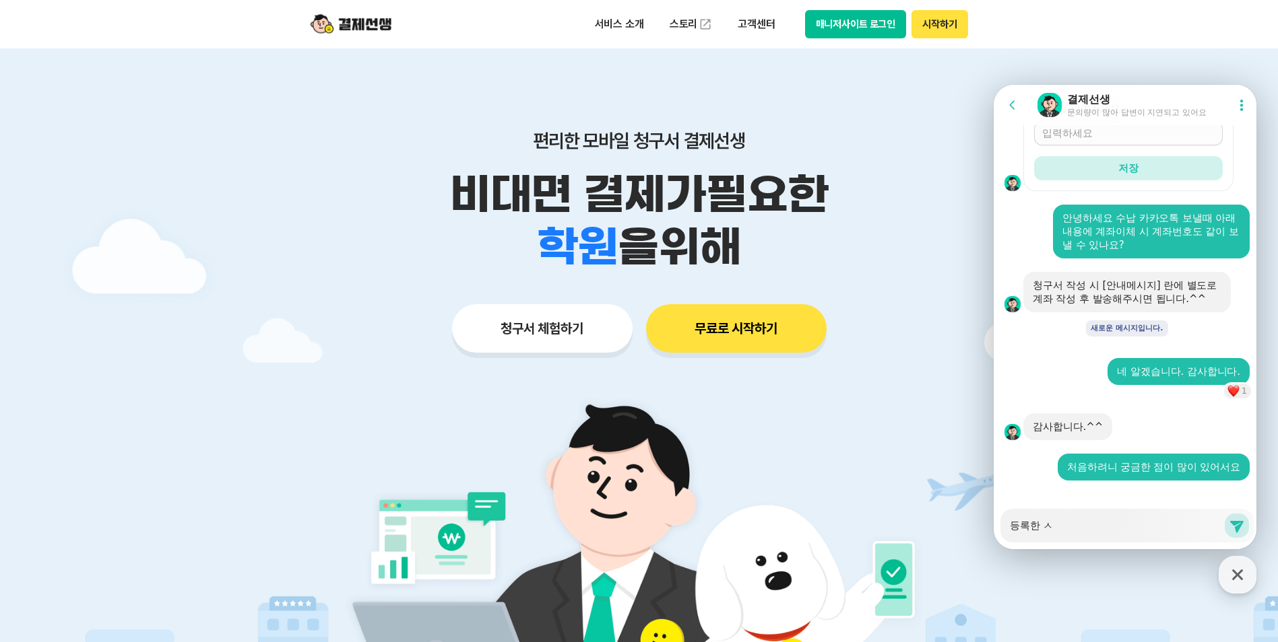
type textarea "x"
type textarea "등록한 서"
type textarea "x"
type textarea "등록한 선"
type textarea "x"
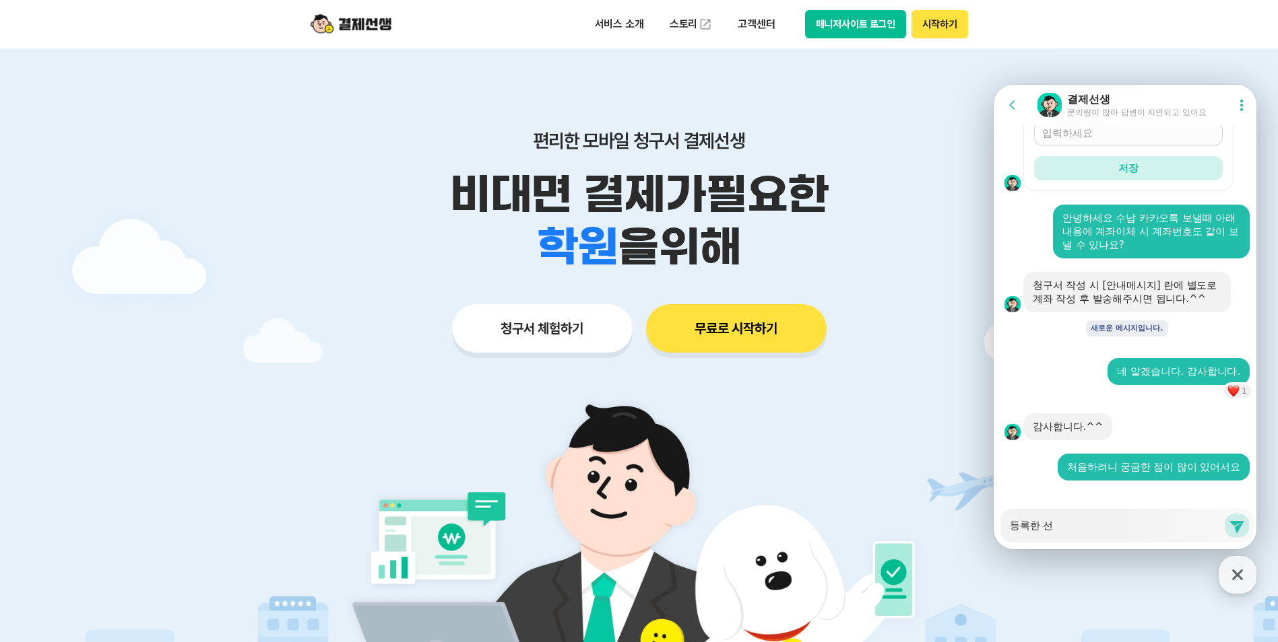
type textarea "등록한 선ㅅ"
type textarea "x"
type textarea "등록한 선새"
type textarea "x"
type textarea "등록한 선생"
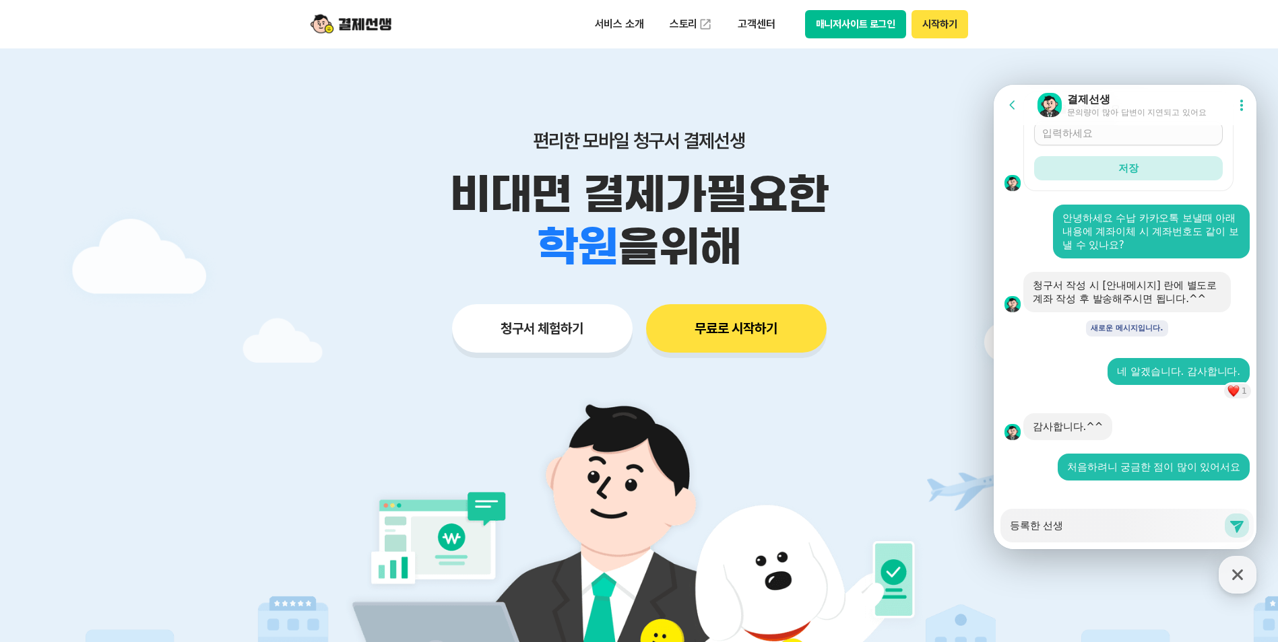
type textarea "x"
type textarea "등록한 선생ㄴ"
type textarea "x"
type textarea "등록한 선생니"
type textarea "x"
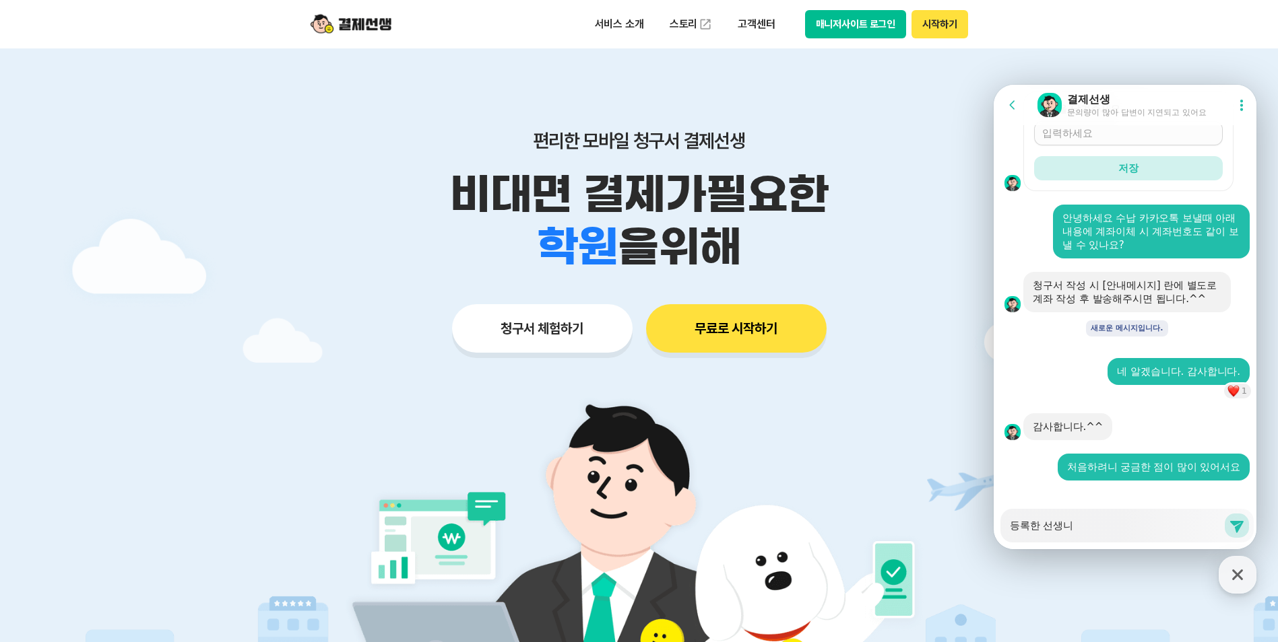
type textarea "등록한 선생님"
type textarea "x"
type textarea "등록한 선생님ㄷ"
type textarea "x"
type textarea "등록한 선생님드"
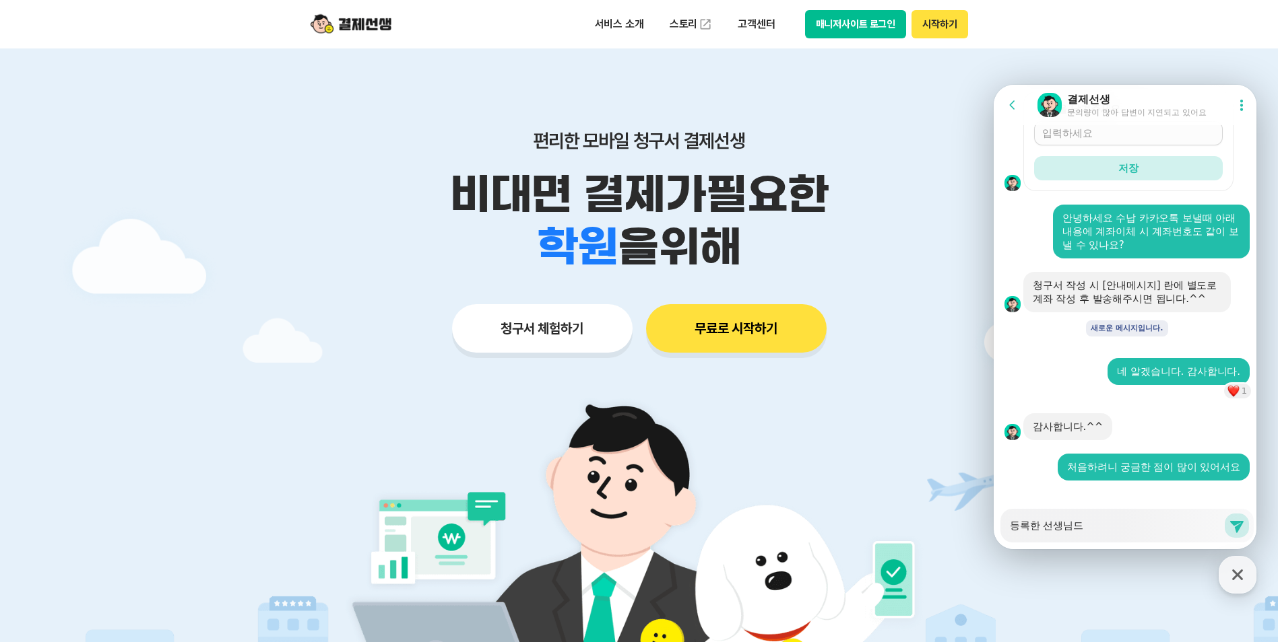
type textarea "x"
type textarea "등록한 선생님들"
type textarea "x"
type textarea "등록한 선생님들"
type textarea "x"
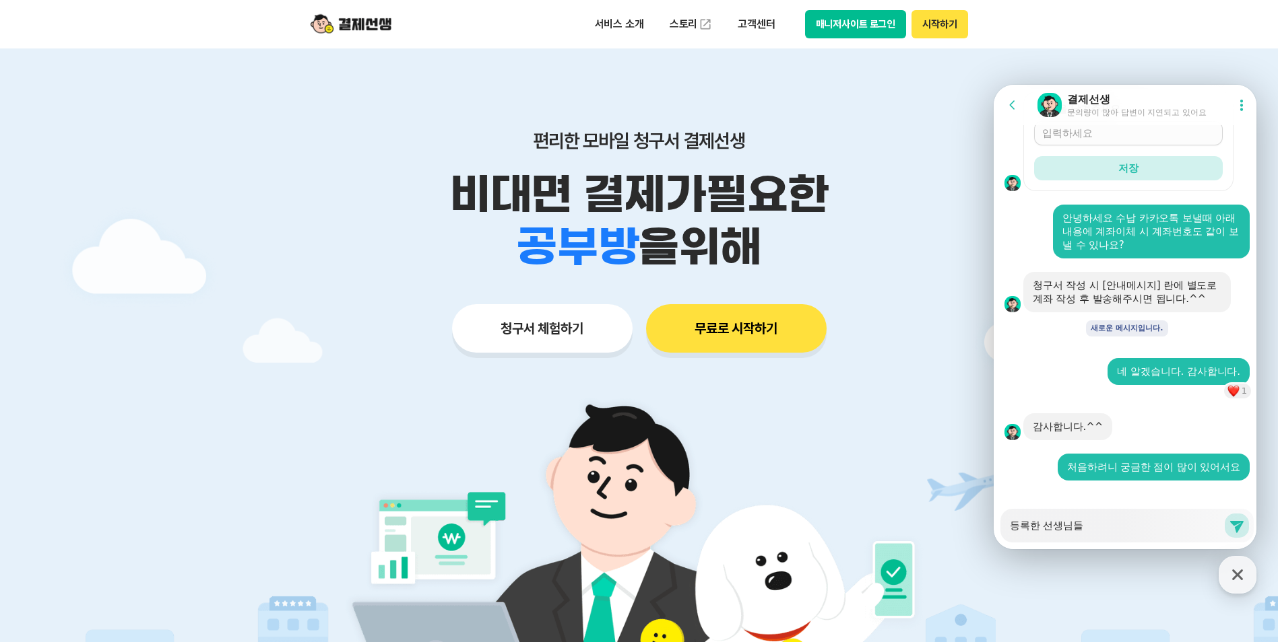
type textarea "등록한 선생님들 ㅁ"
type textarea "x"
type textarea "등록한 선생님들 며"
type textarea "x"
type textarea "등록한 선생님들 명"
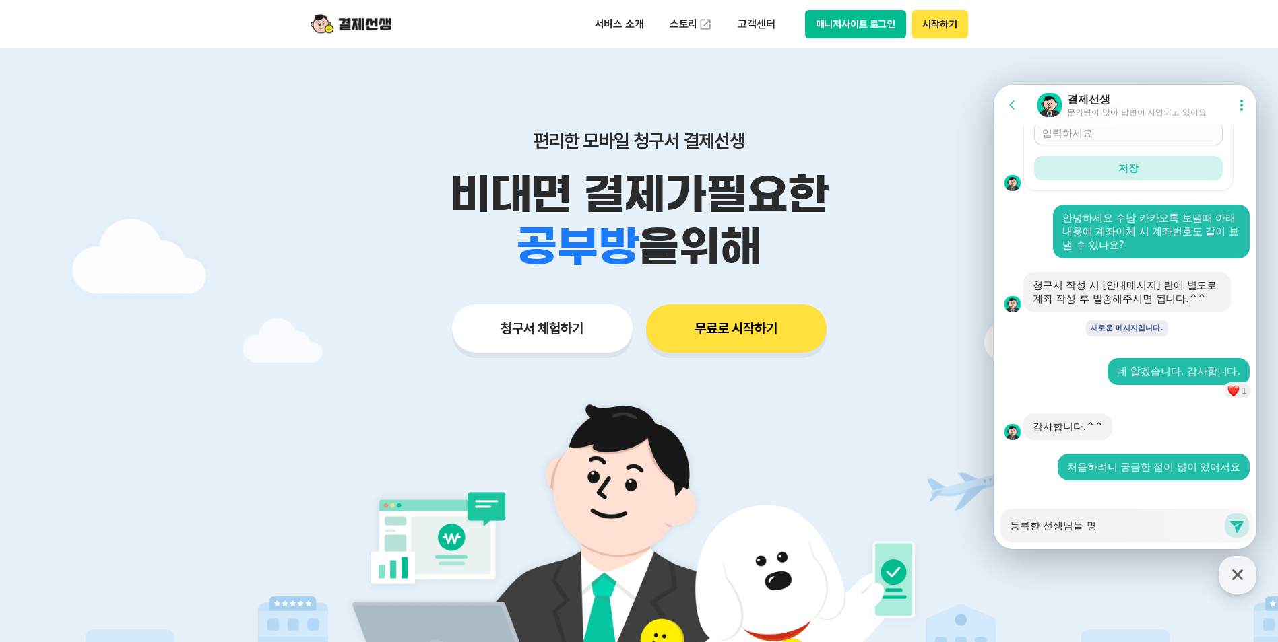
type textarea "x"
type textarea "등록한 선생님들 명ㄷ"
type textarea "x"
type textarea "등록한 선생님들 명다"
type textarea "x"
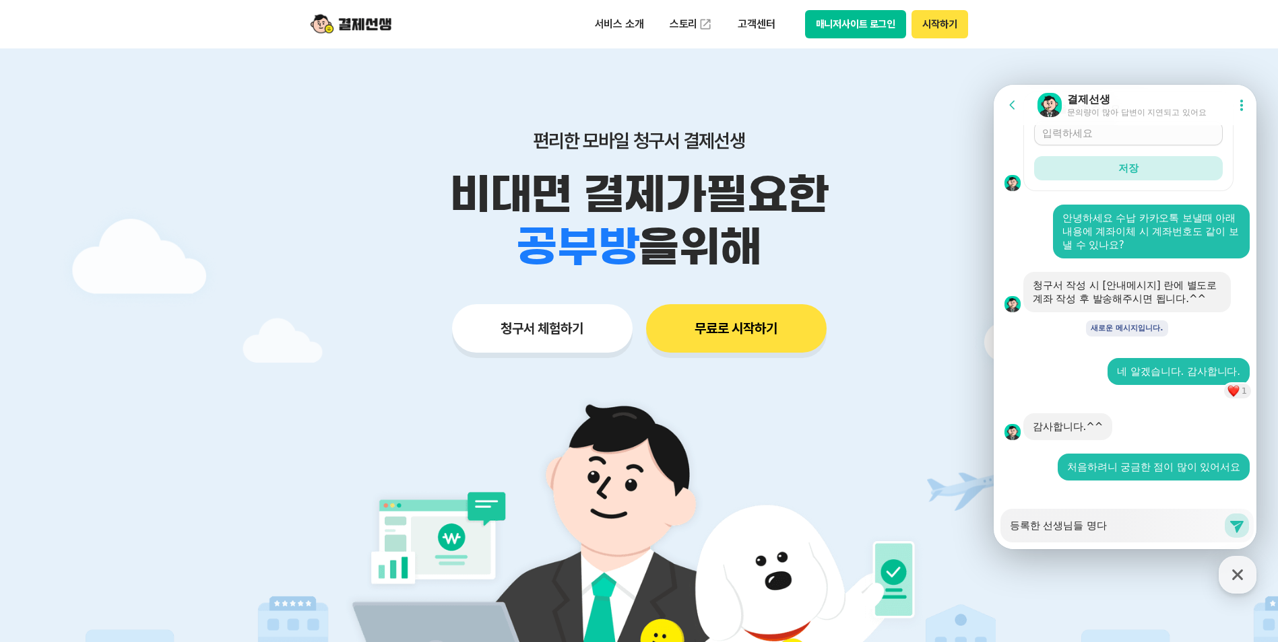
type textarea "등록한 선생님들 명단"
type textarea "x"
type textarea "등록한 선생님들 명단ㅇ"
type textarea "x"
type textarea "등록한 선생님들 명단으"
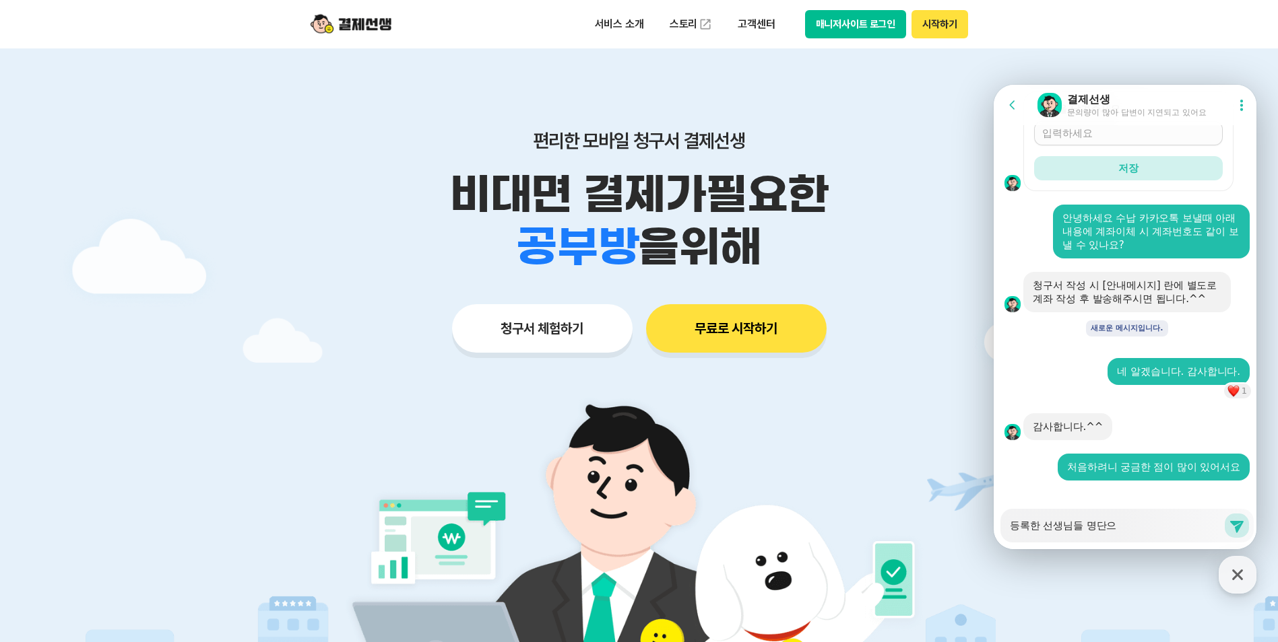
type textarea "x"
type textarea "등록한 선생님들 명단을"
type textarea "x"
type textarea "등록한 선생님들 명단을"
type textarea "x"
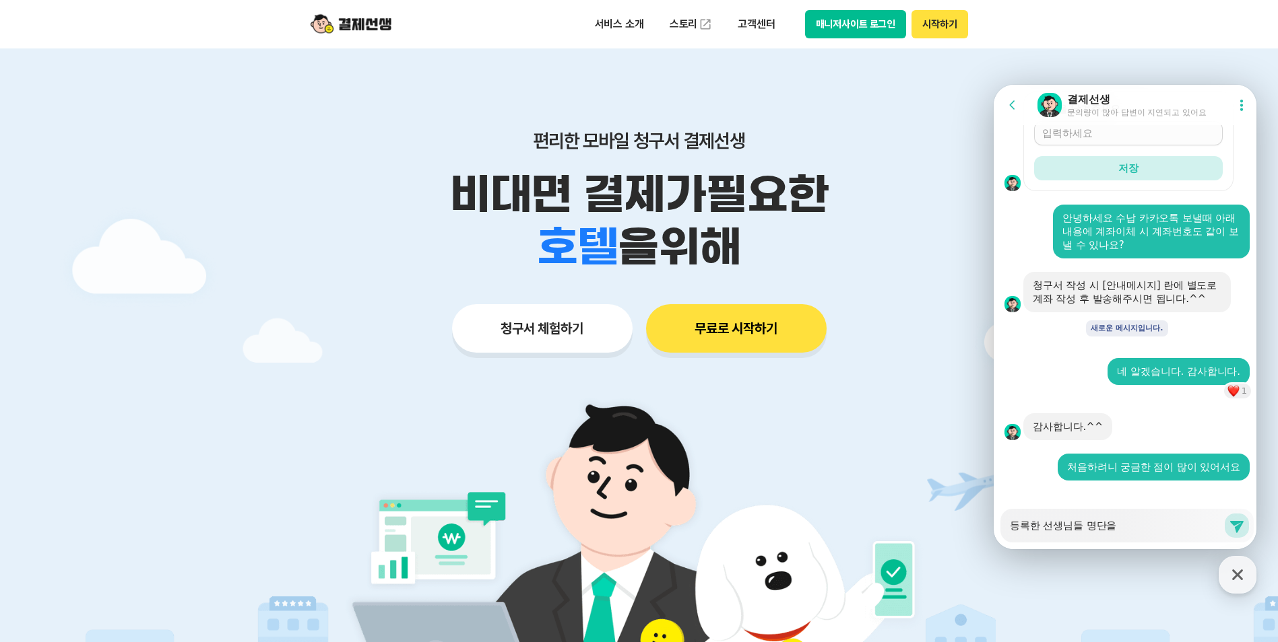
type textarea "등록한 선생님들 명단을 ㄸ"
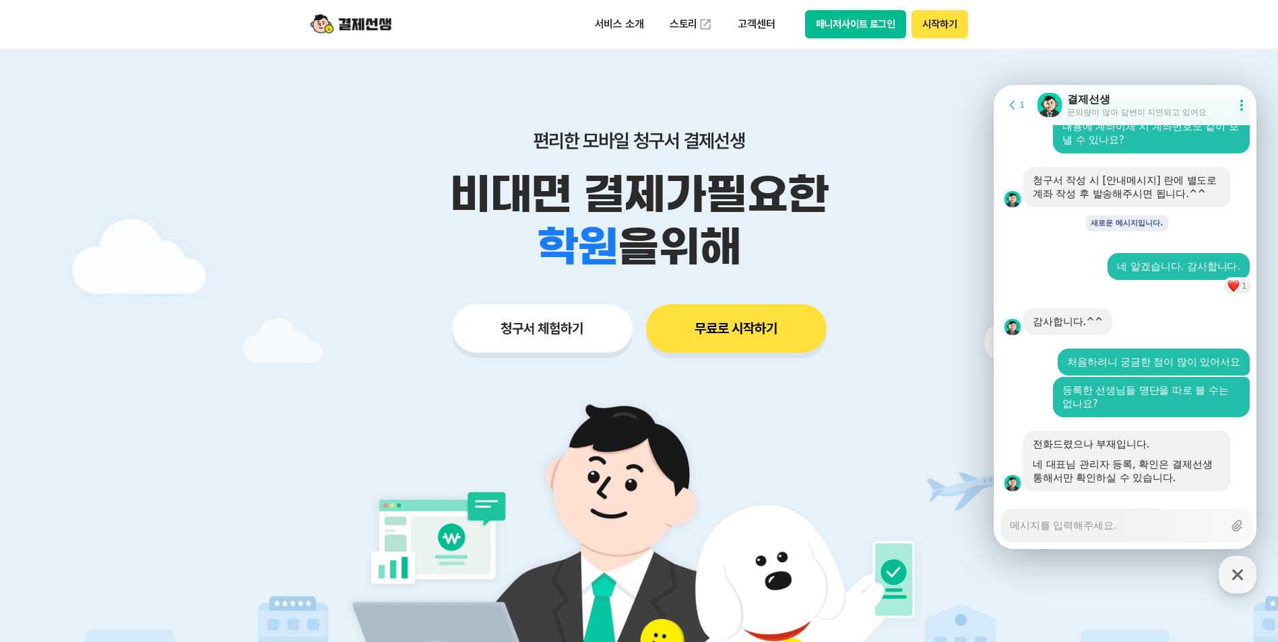
scroll to position [1383, 0]
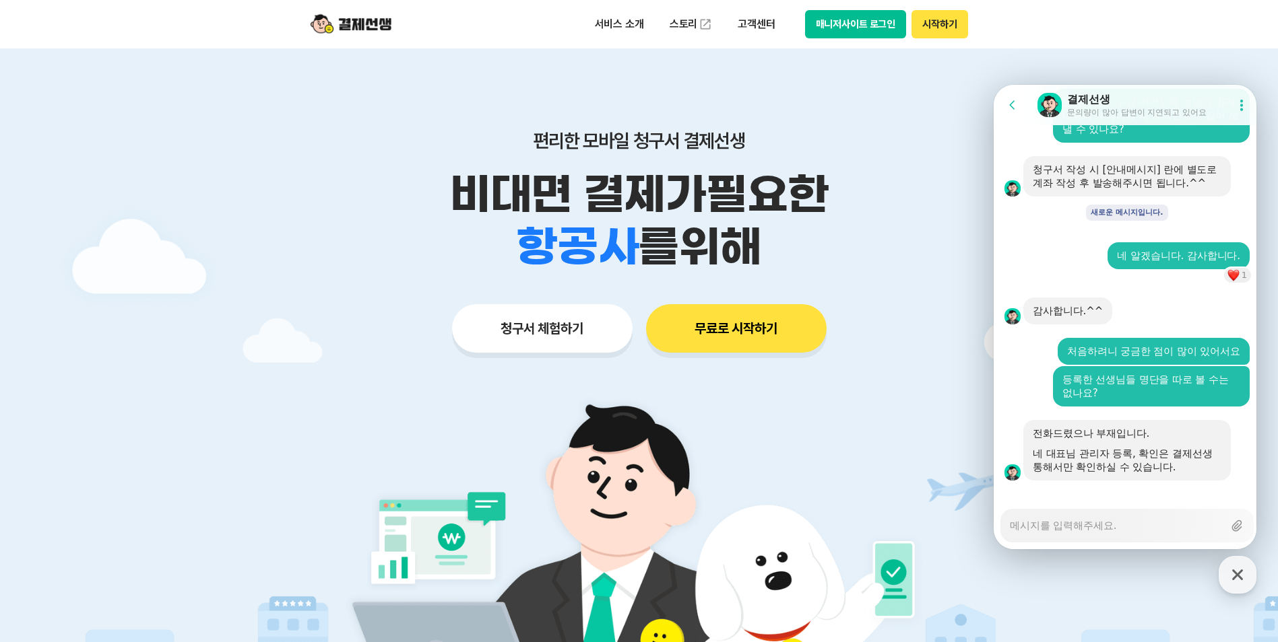
click at [615, 244] on li "골프장" at bounding box center [577, 220] width 123 height 53
copy li "골프장"
